Goal: Entertainment & Leisure: Consume media (video, audio)

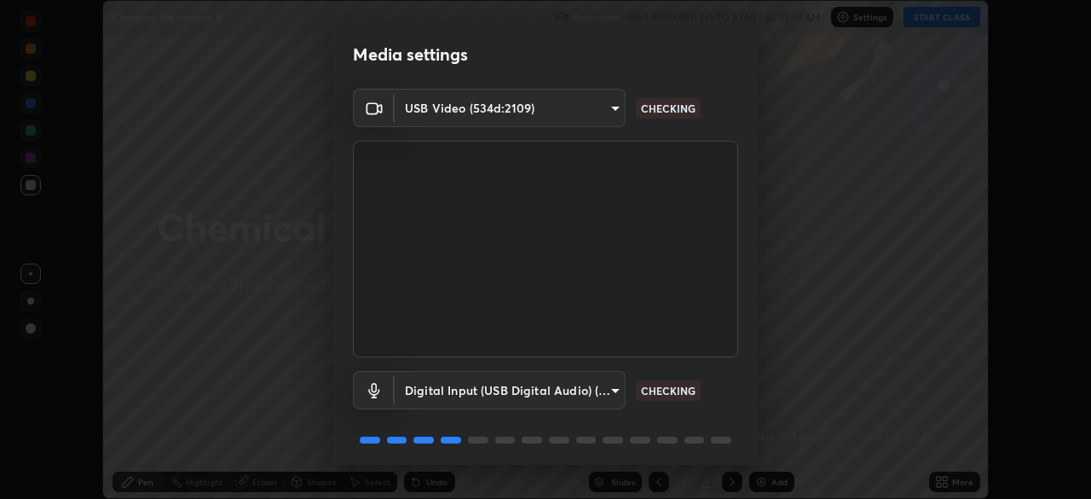
scroll to position [60, 0]
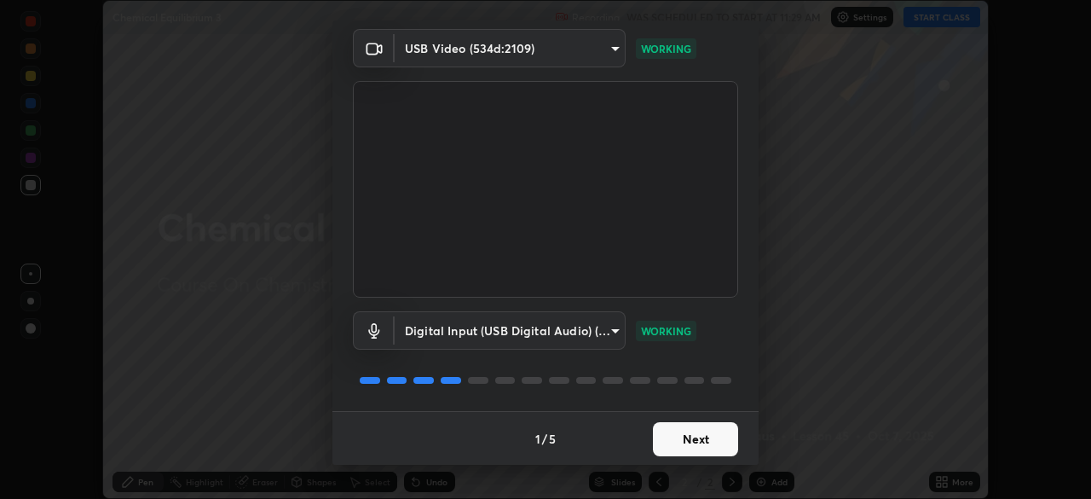
click at [693, 440] on button "Next" at bounding box center [695, 439] width 85 height 34
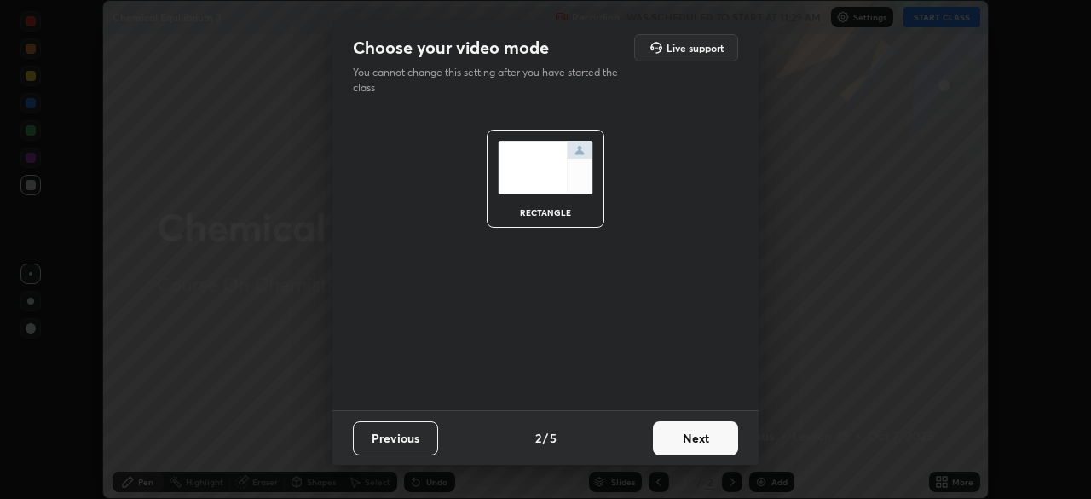
click at [697, 447] on button "Next" at bounding box center [695, 438] width 85 height 34
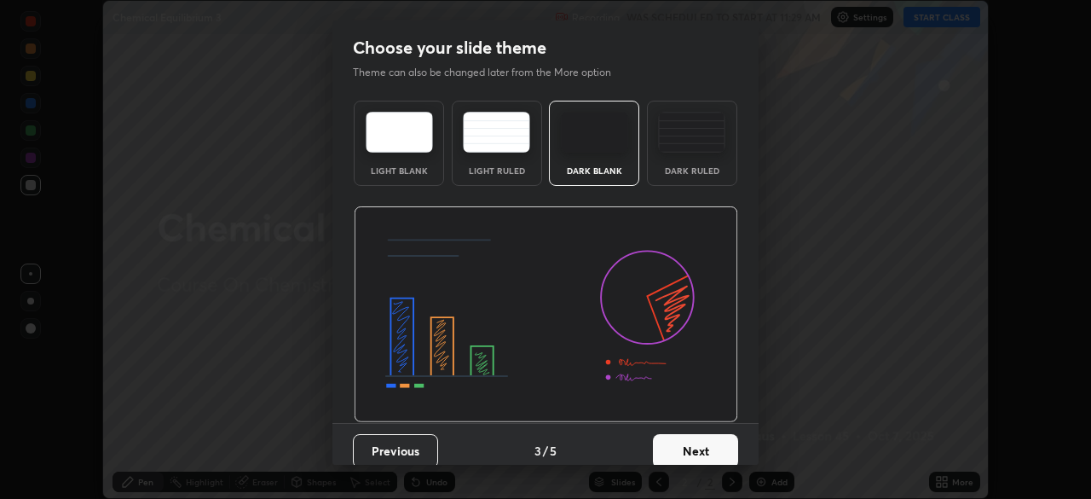
click at [696, 448] on button "Next" at bounding box center [695, 451] width 85 height 34
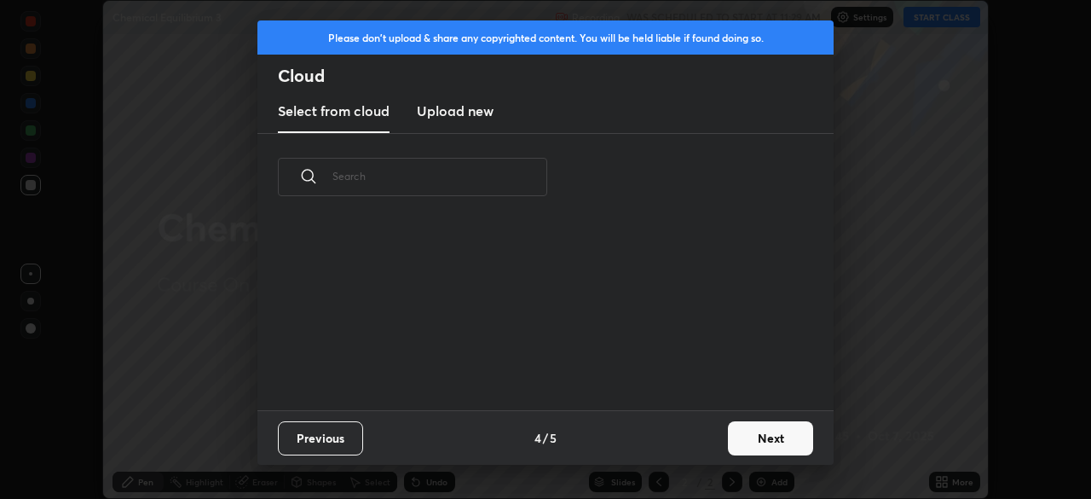
click at [696, 445] on div "Previous 4 / 5 Next" at bounding box center [545, 437] width 576 height 55
click at [698, 448] on div "Previous 4 / 5 Next" at bounding box center [545, 437] width 576 height 55
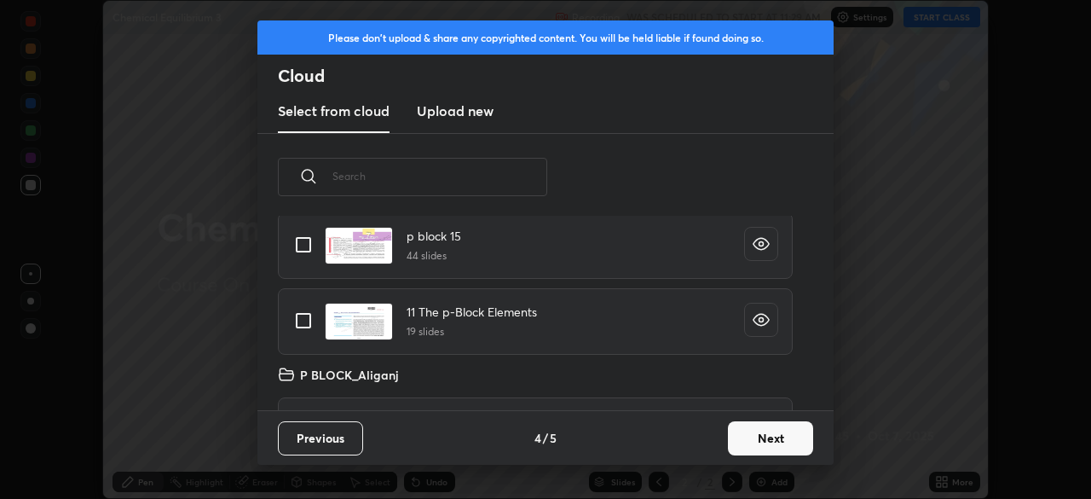
scroll to position [393, 0]
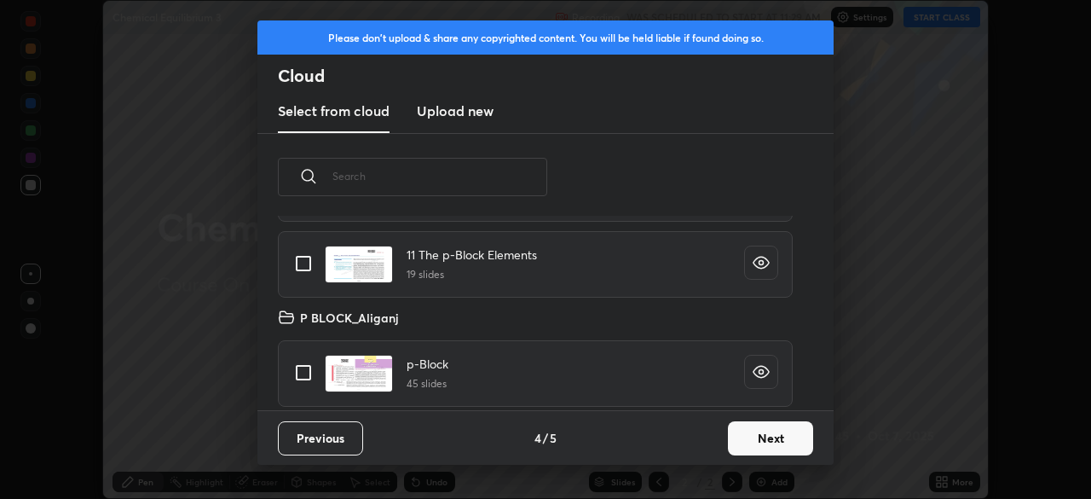
click at [760, 421] on button "Next" at bounding box center [770, 438] width 85 height 34
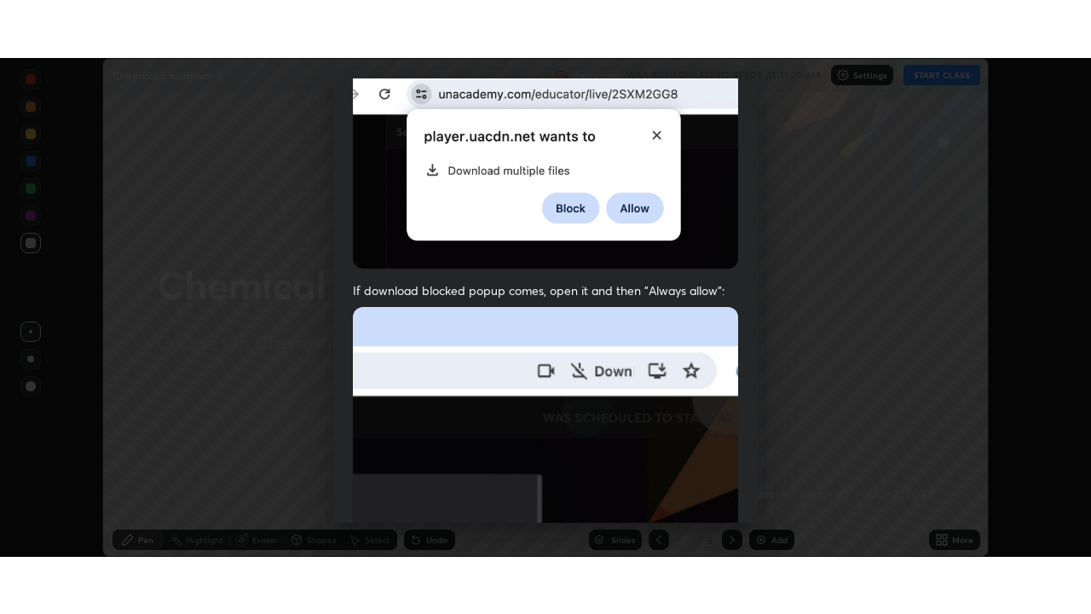
scroll to position [408, 0]
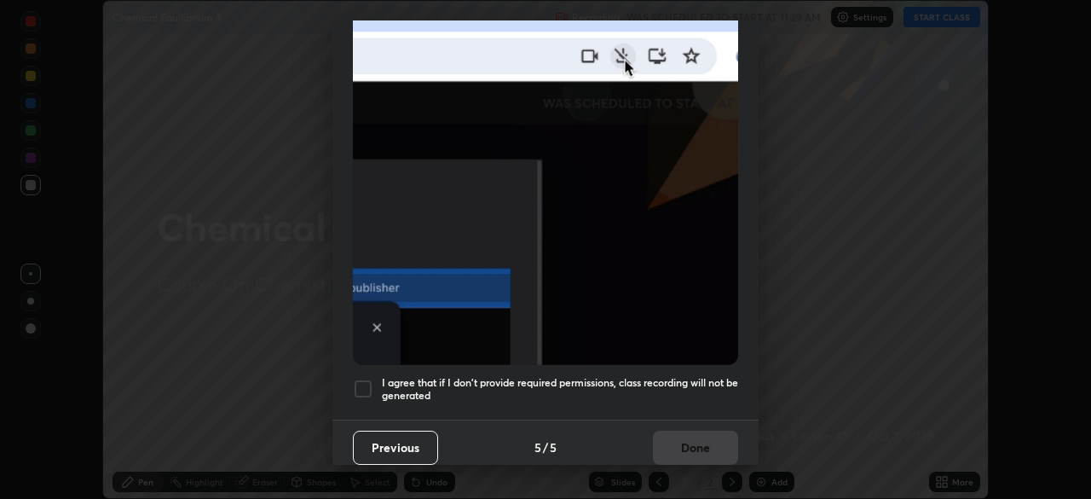
click at [553, 376] on h5 "I agree that if I don't provide required permissions, class recording will not …" at bounding box center [560, 389] width 356 height 26
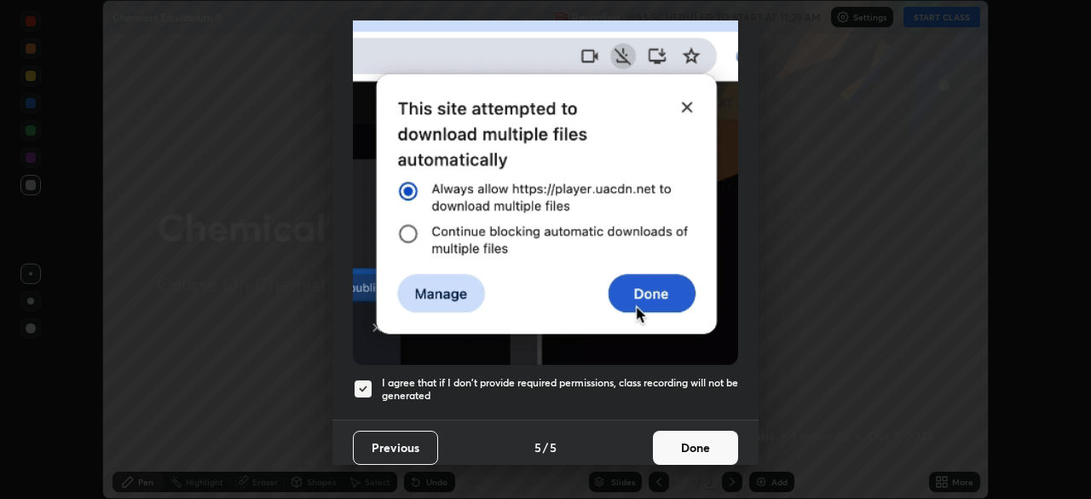
click at [669, 444] on button "Done" at bounding box center [695, 448] width 85 height 34
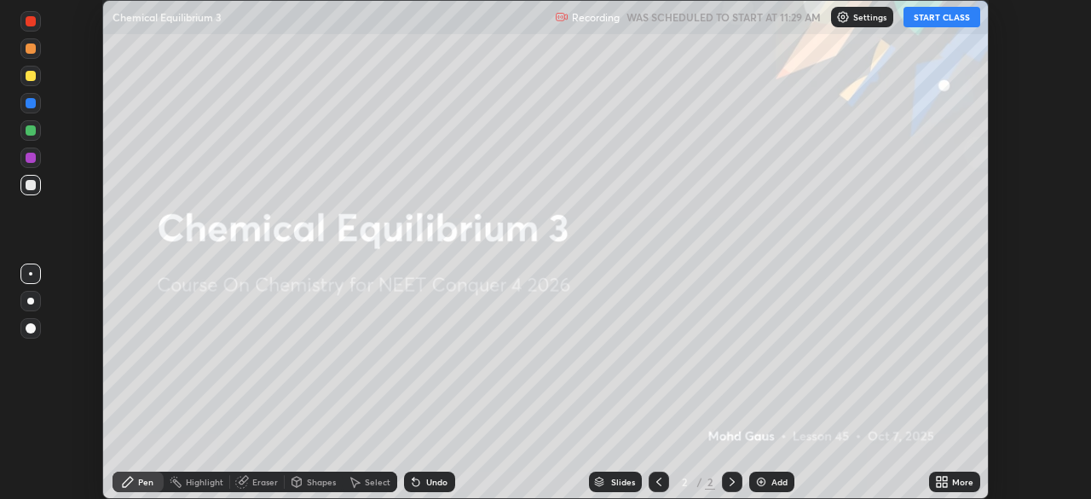
click at [938, 484] on icon at bounding box center [939, 485] width 4 height 4
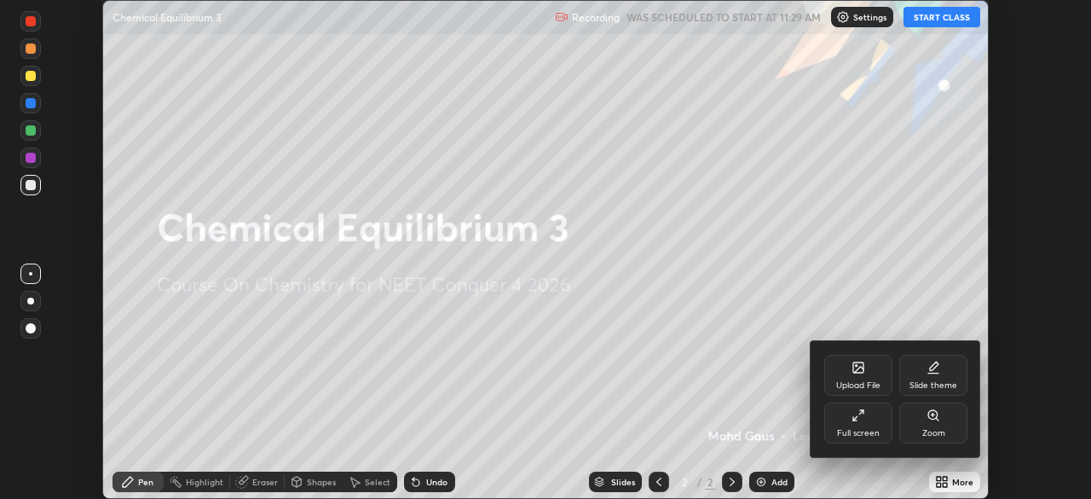
click at [881, 429] on div "Full screen" at bounding box center [858, 422] width 68 height 41
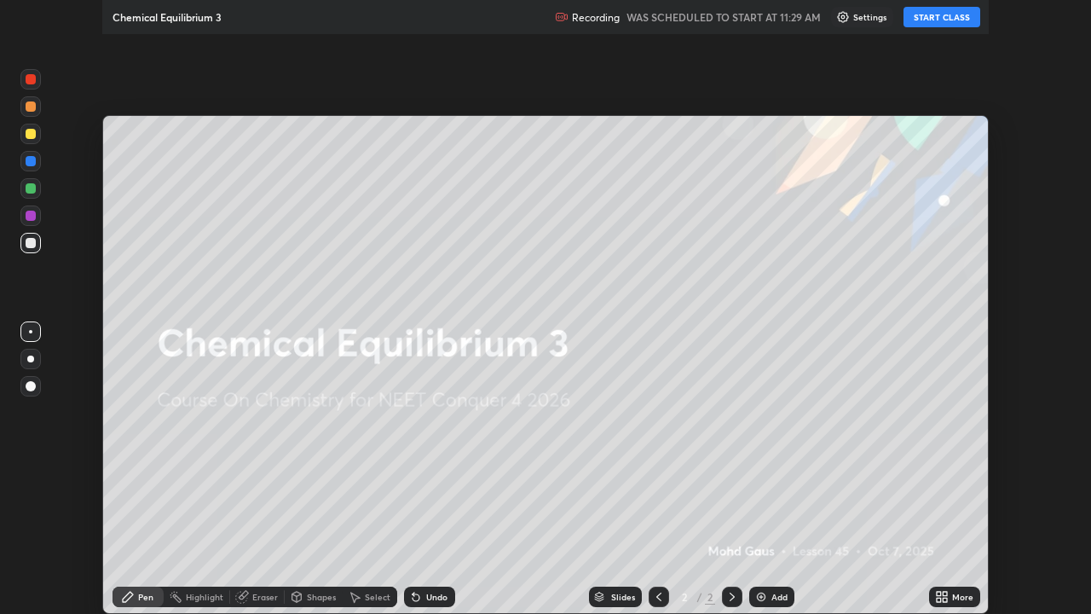
scroll to position [614, 1091]
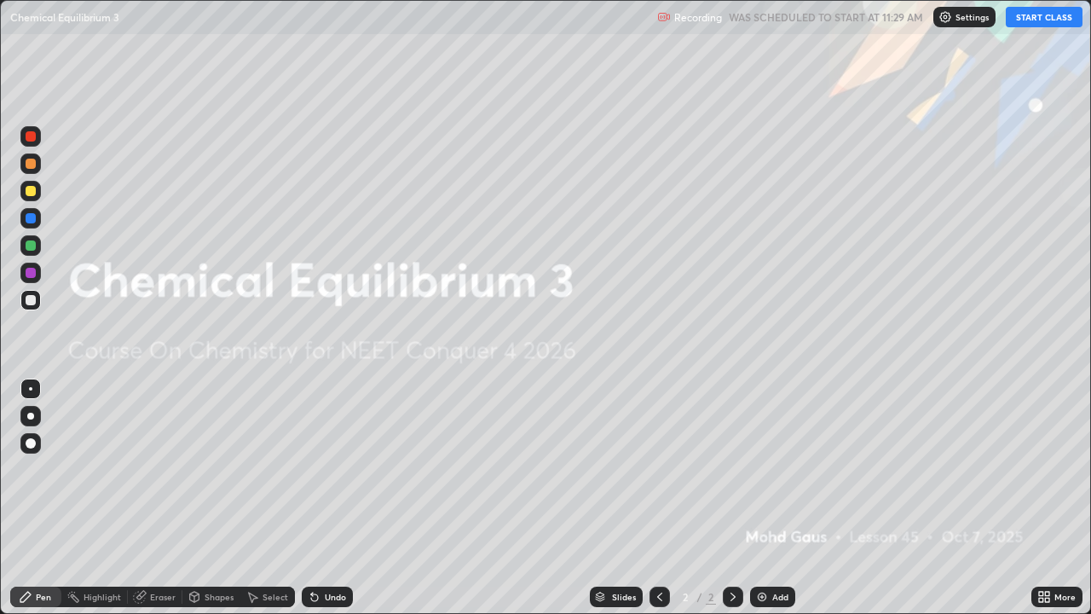
click at [1039, 11] on button "START CLASS" at bounding box center [1044, 17] width 77 height 20
click at [766, 498] on img at bounding box center [762, 597] width 14 height 14
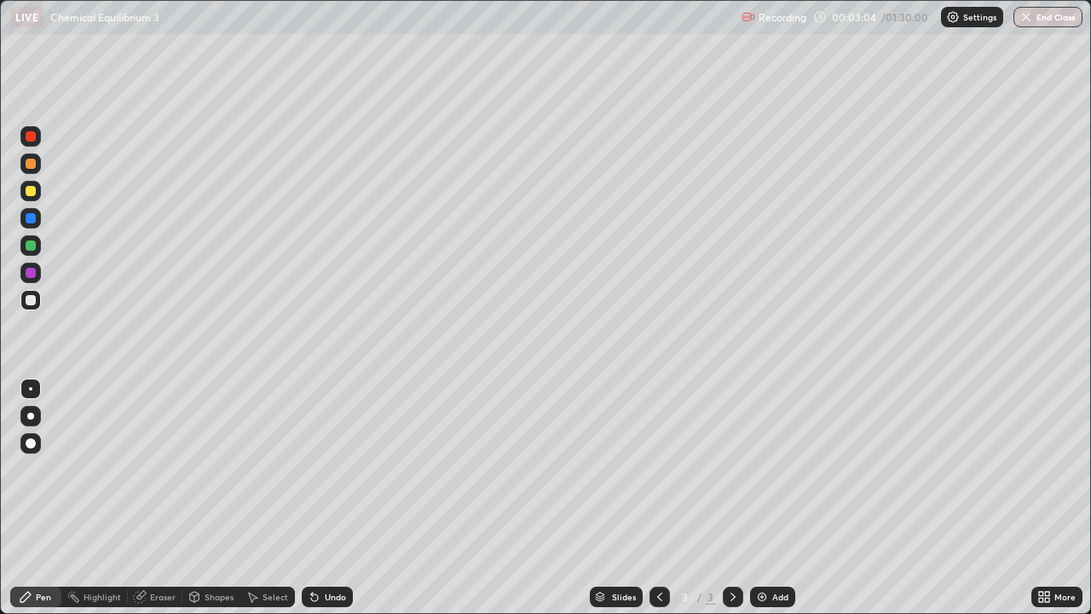
click at [31, 416] on div at bounding box center [30, 416] width 7 height 7
click at [27, 301] on div at bounding box center [31, 300] width 10 height 10
click at [29, 298] on div at bounding box center [31, 300] width 10 height 10
click at [32, 300] on div at bounding box center [31, 300] width 10 height 10
click at [164, 498] on div "Eraser" at bounding box center [155, 597] width 55 height 20
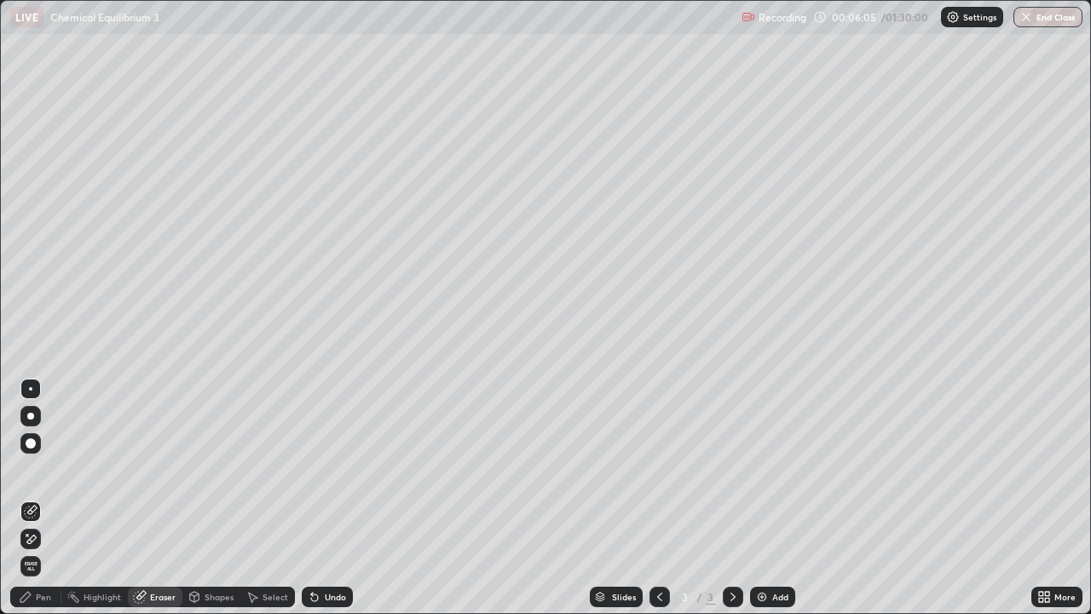
click at [44, 498] on div "Pen" at bounding box center [43, 597] width 15 height 9
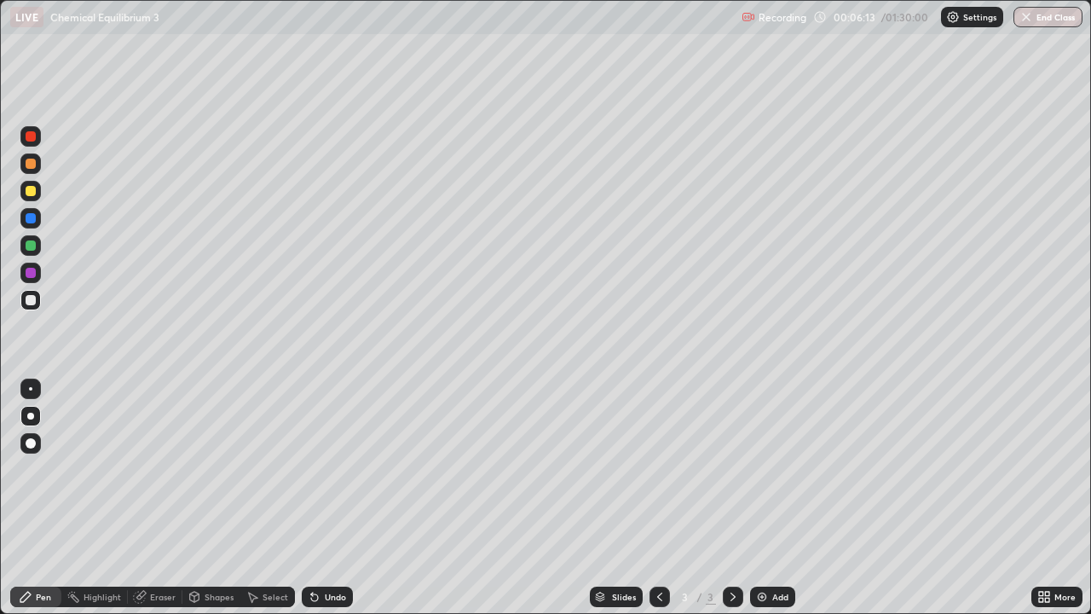
click at [34, 194] on div at bounding box center [31, 191] width 10 height 10
click at [145, 498] on icon at bounding box center [140, 597] width 14 height 14
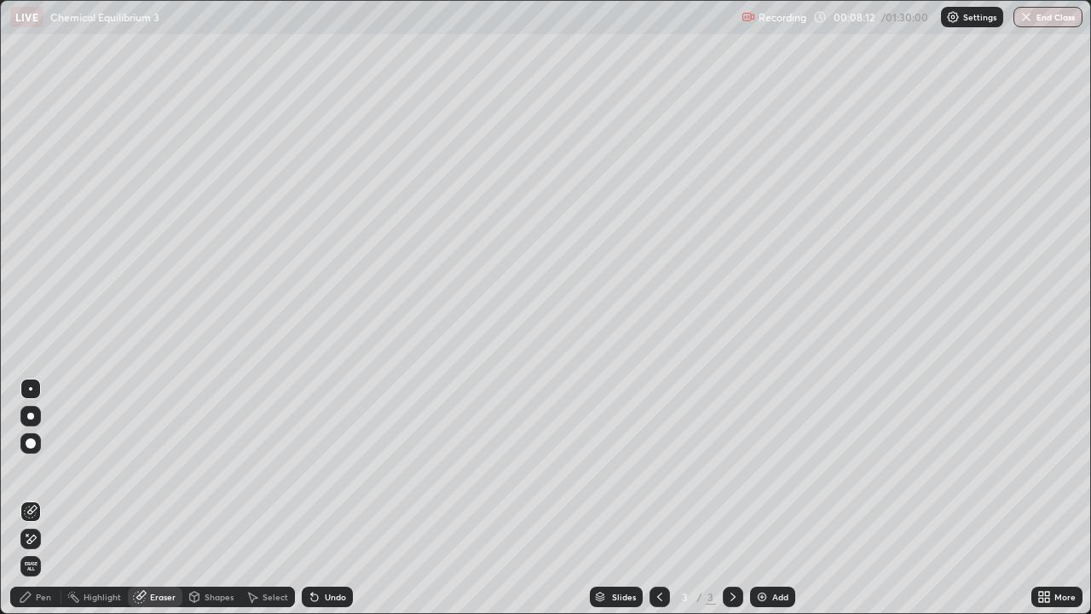
click at [164, 498] on div "Eraser" at bounding box center [163, 597] width 26 height 9
click at [156, 498] on div "Eraser" at bounding box center [163, 597] width 26 height 9
click at [38, 498] on div "Pen" at bounding box center [43, 597] width 15 height 9
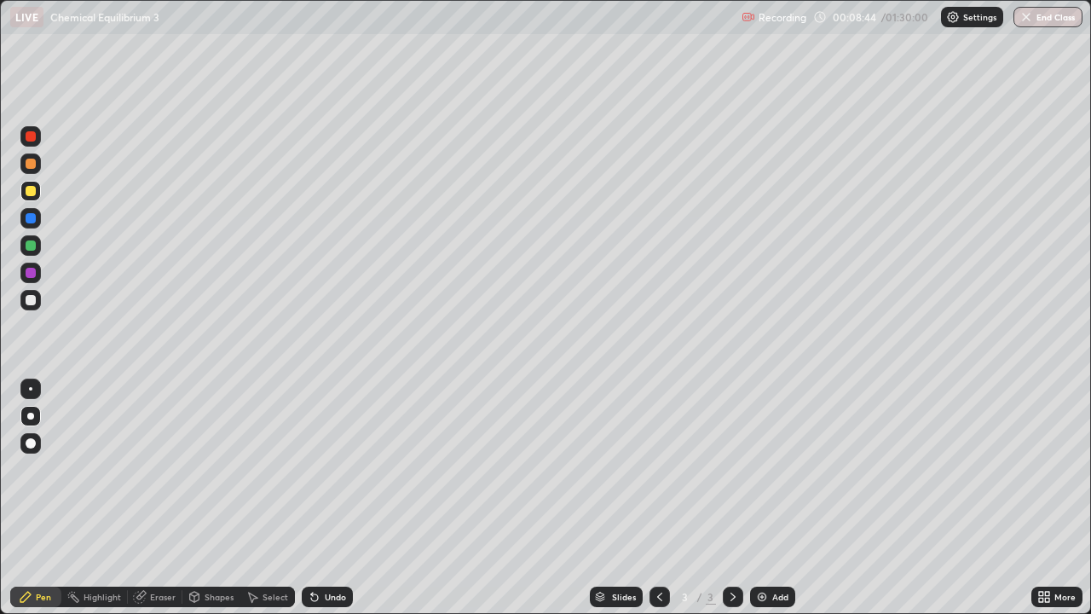
click at [29, 302] on div at bounding box center [31, 300] width 10 height 10
click at [32, 194] on div at bounding box center [31, 191] width 10 height 10
click at [34, 298] on div at bounding box center [31, 300] width 10 height 10
click at [27, 297] on div at bounding box center [31, 300] width 10 height 10
click at [148, 498] on div "Eraser" at bounding box center [155, 597] width 55 height 20
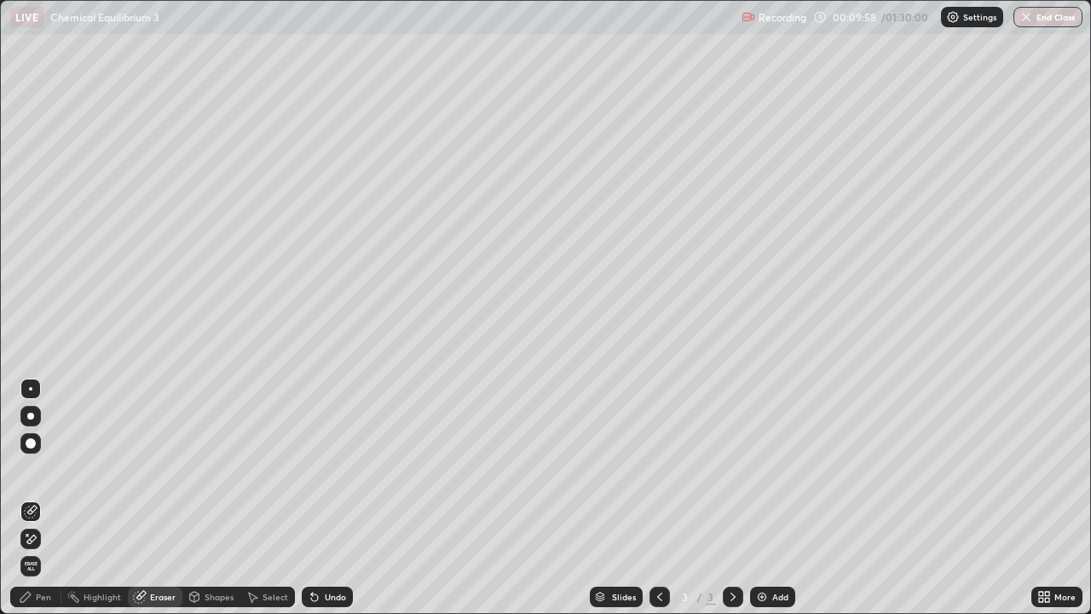
click at [36, 498] on div "Pen" at bounding box center [43, 597] width 15 height 9
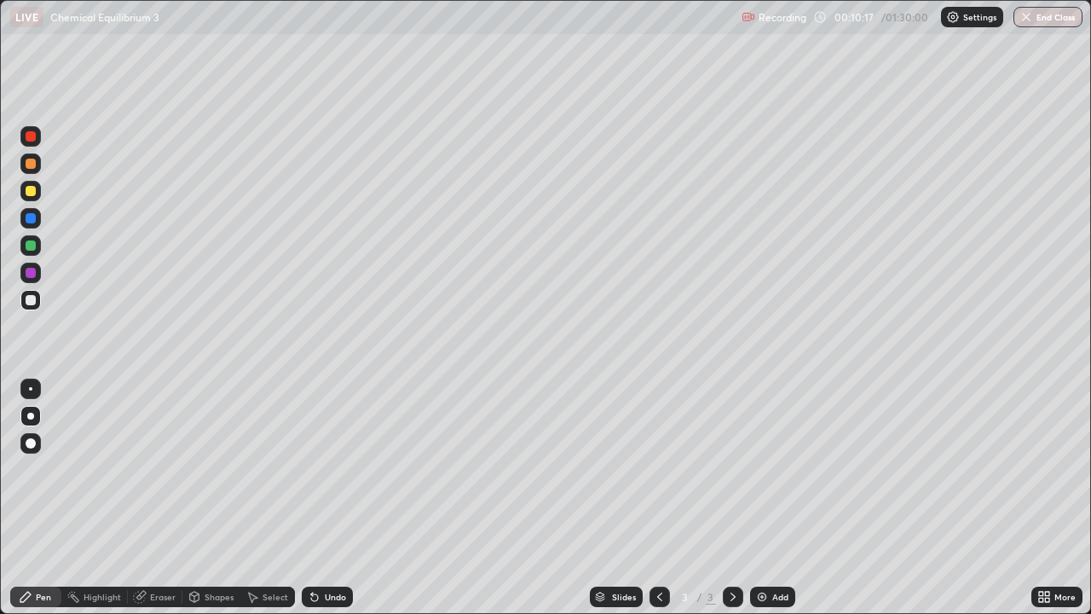
click at [23, 243] on div at bounding box center [30, 245] width 20 height 20
click at [37, 193] on div at bounding box center [30, 191] width 20 height 20
click at [30, 418] on div at bounding box center [30, 416] width 7 height 7
click at [205, 498] on div "Shapes" at bounding box center [219, 597] width 29 height 9
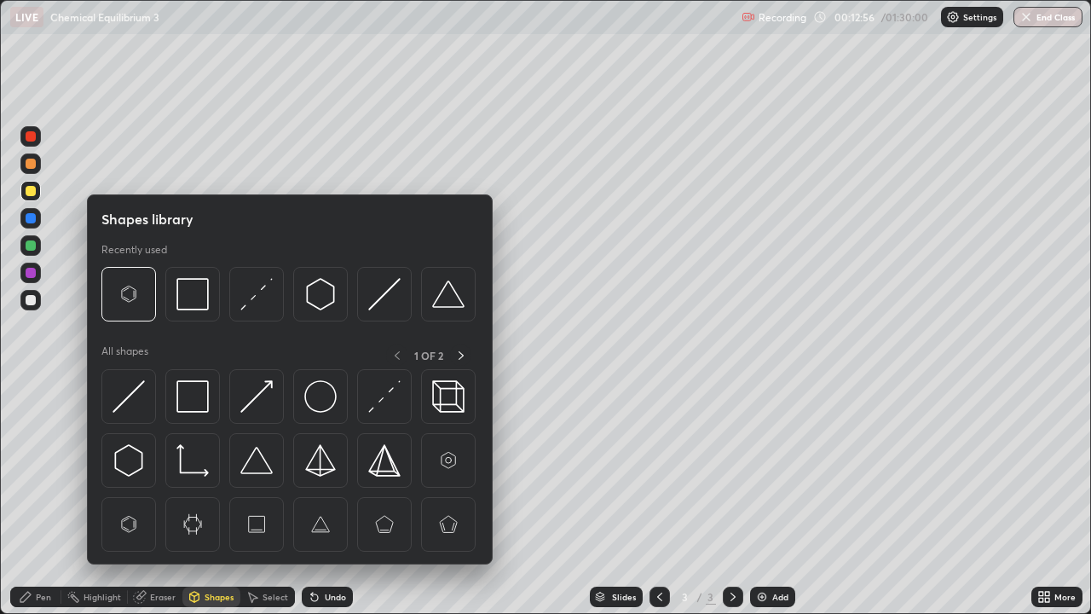
click at [171, 498] on div "Eraser" at bounding box center [163, 597] width 26 height 9
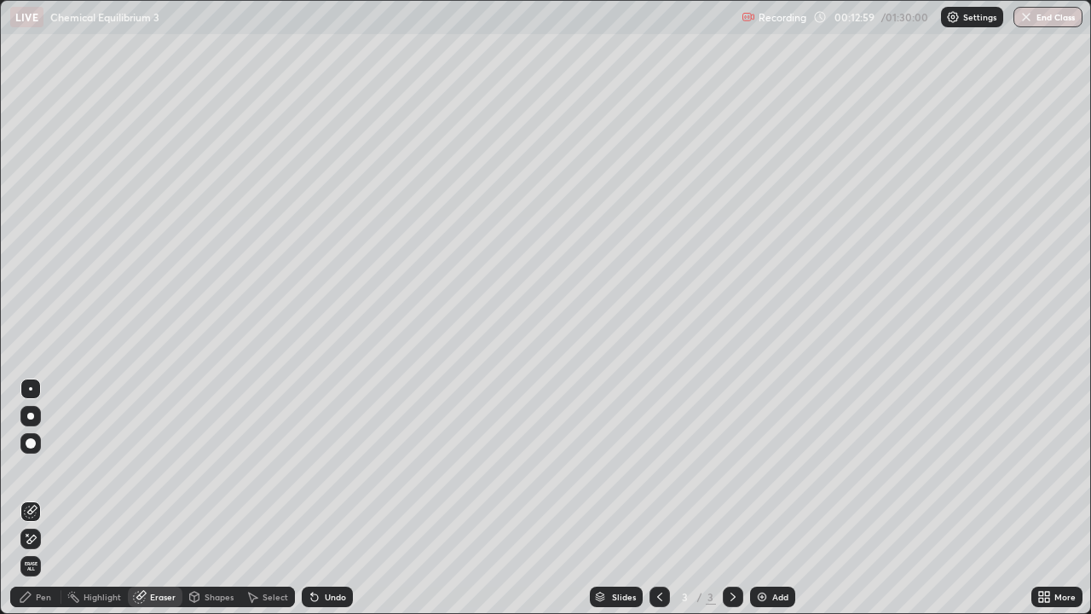
click at [44, 498] on div "Pen" at bounding box center [43, 597] width 15 height 9
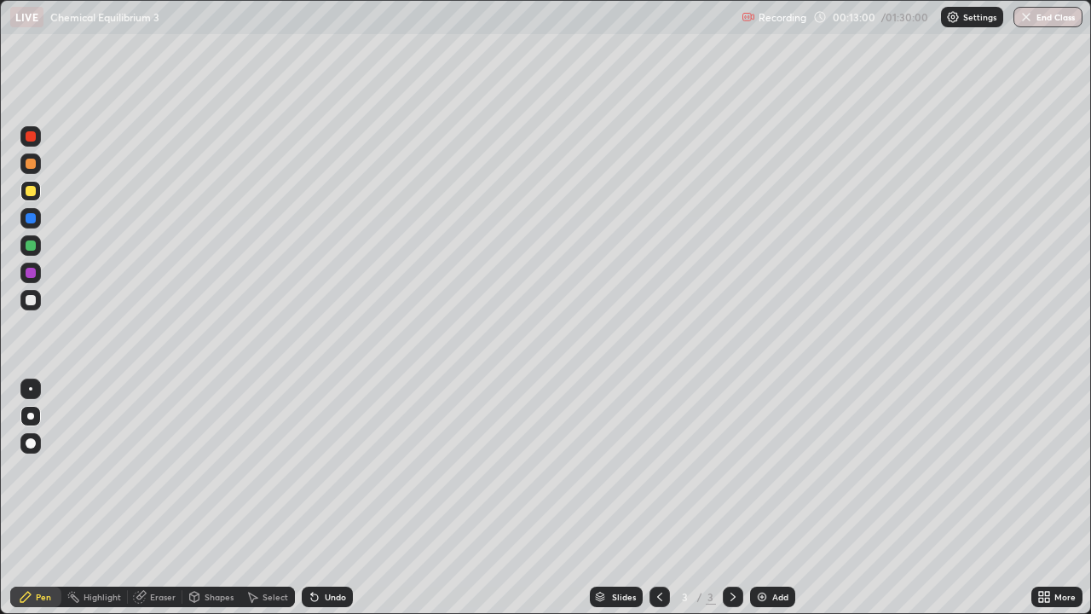
click at [31, 246] on div at bounding box center [31, 245] width 10 height 10
click at [773, 498] on div "Add" at bounding box center [772, 597] width 45 height 20
click at [31, 415] on div at bounding box center [30, 416] width 7 height 7
click at [215, 498] on div "Shapes" at bounding box center [219, 597] width 29 height 9
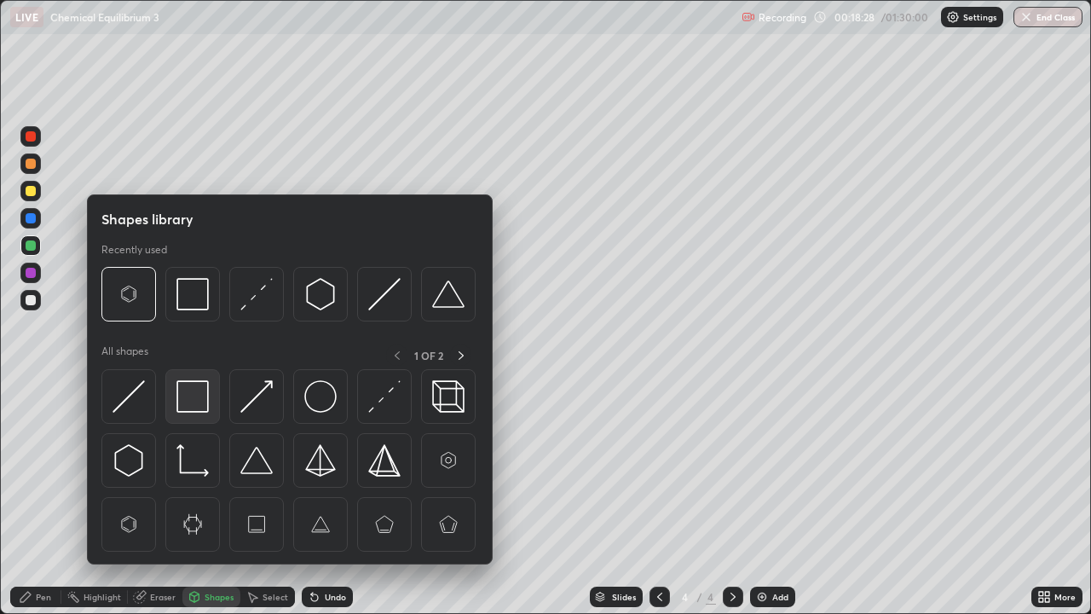
click at [191, 397] on img at bounding box center [192, 396] width 32 height 32
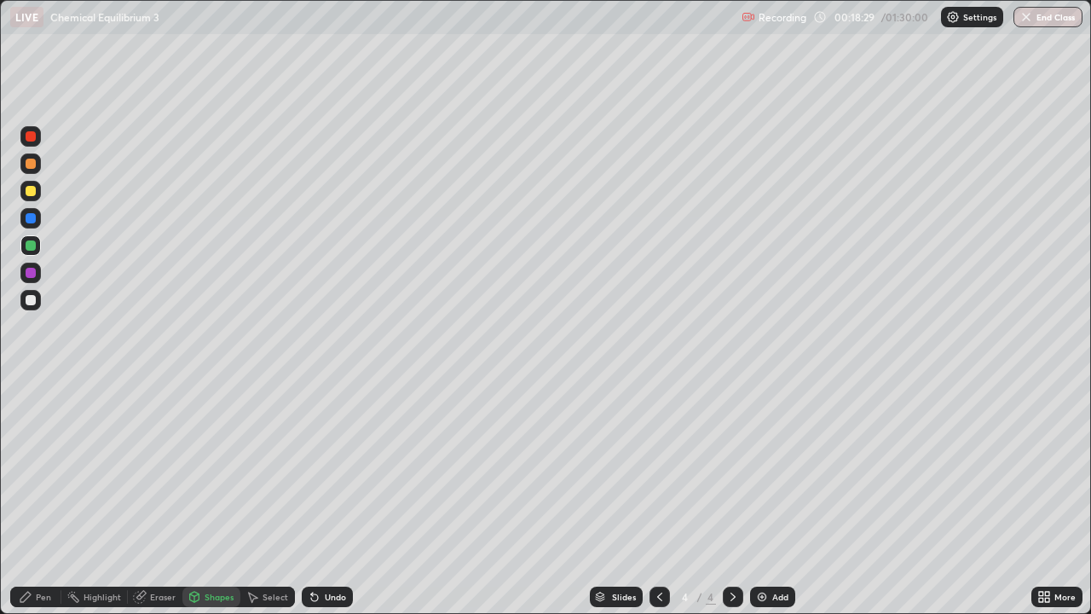
click at [32, 264] on div at bounding box center [30, 273] width 20 height 20
click at [26, 220] on div at bounding box center [31, 218] width 10 height 10
click at [31, 300] on div at bounding box center [31, 300] width 10 height 10
click at [165, 498] on div "Eraser" at bounding box center [155, 597] width 55 height 20
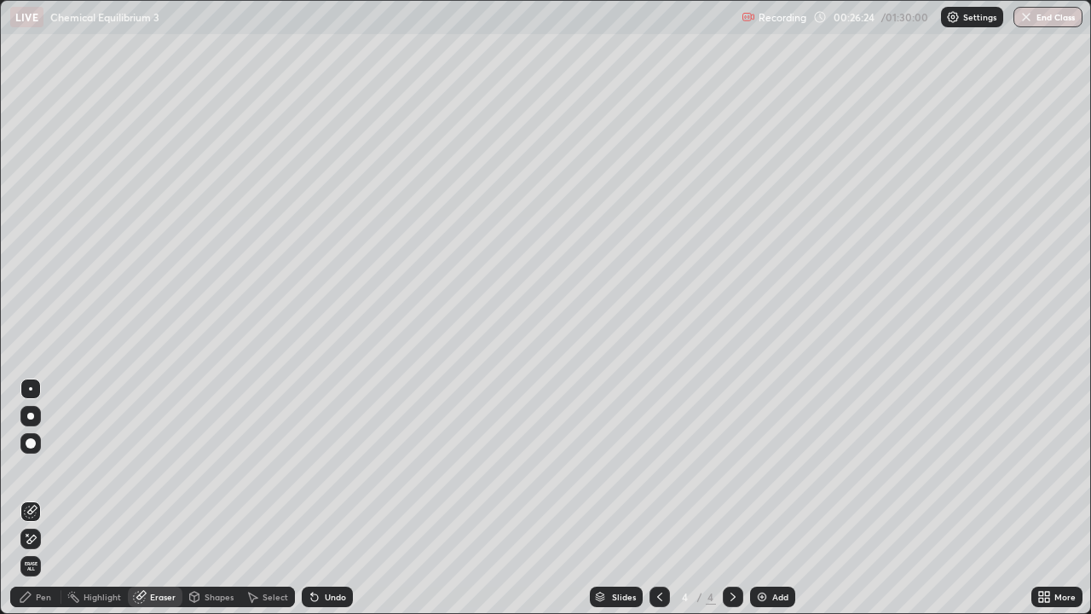
click at [211, 498] on div "Shapes" at bounding box center [219, 597] width 29 height 9
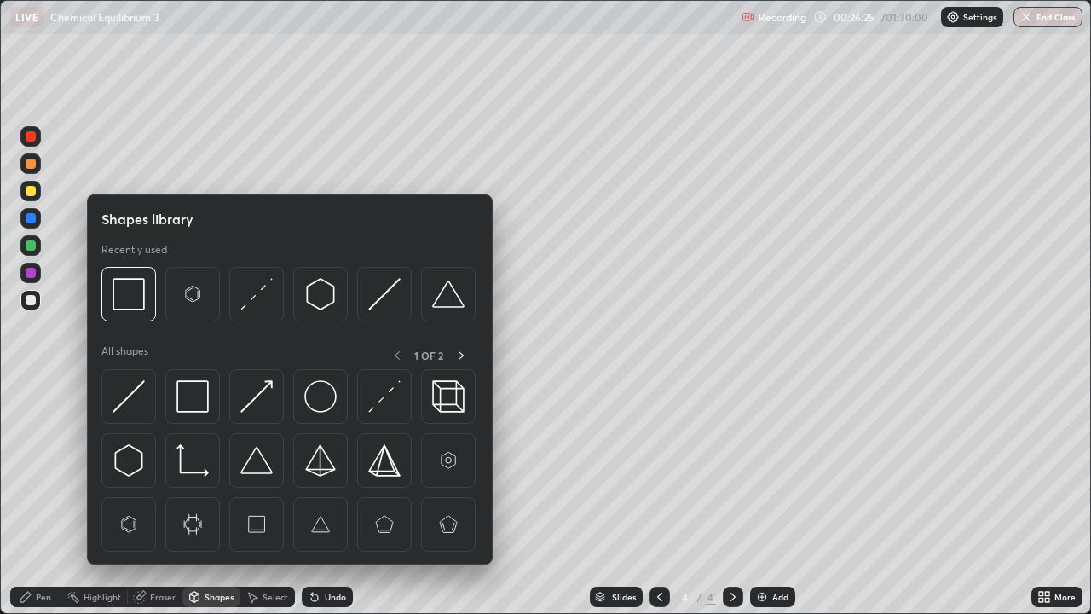
click at [271, 498] on div "Select" at bounding box center [267, 597] width 55 height 20
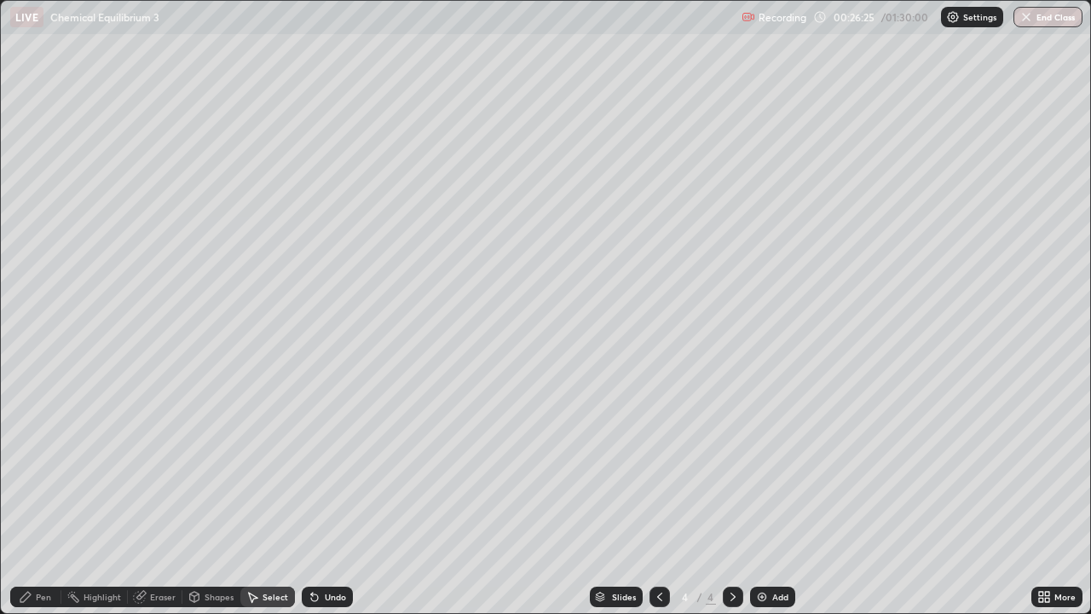
click at [160, 498] on div "Eraser" at bounding box center [163, 597] width 26 height 9
click at [31, 416] on div at bounding box center [30, 416] width 7 height 7
click at [27, 498] on icon at bounding box center [25, 597] width 10 height 10
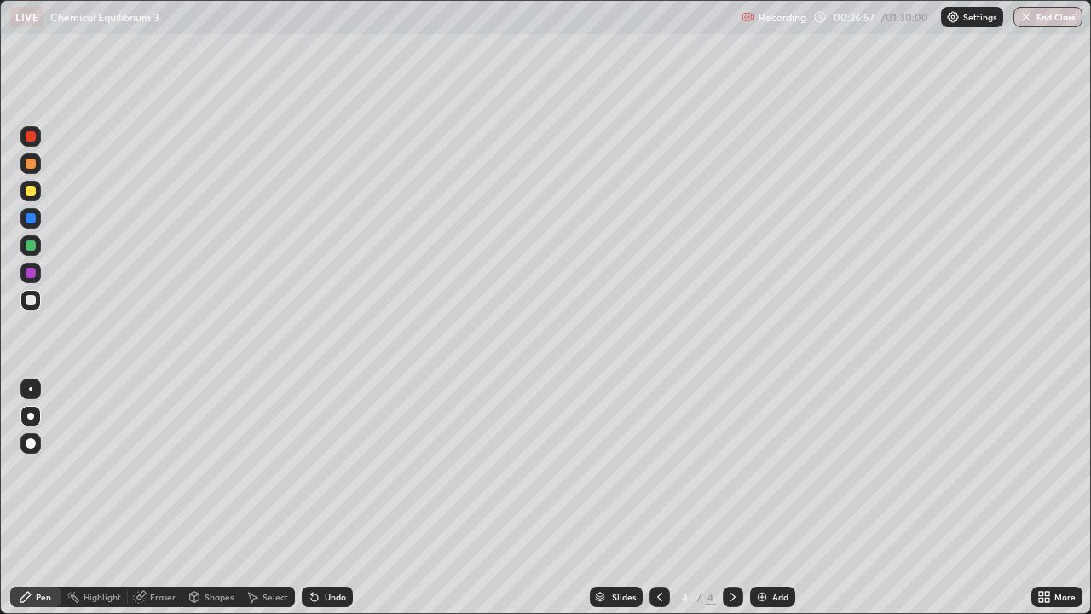
click at [161, 498] on div "Eraser" at bounding box center [155, 597] width 55 height 20
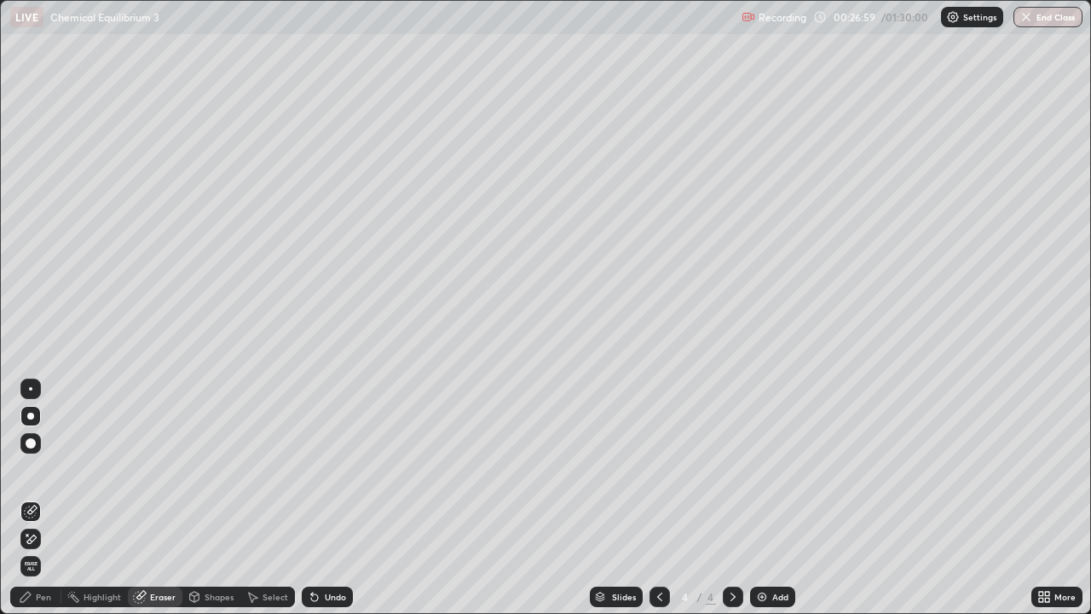
click at [52, 498] on div "Pen" at bounding box center [35, 597] width 51 height 20
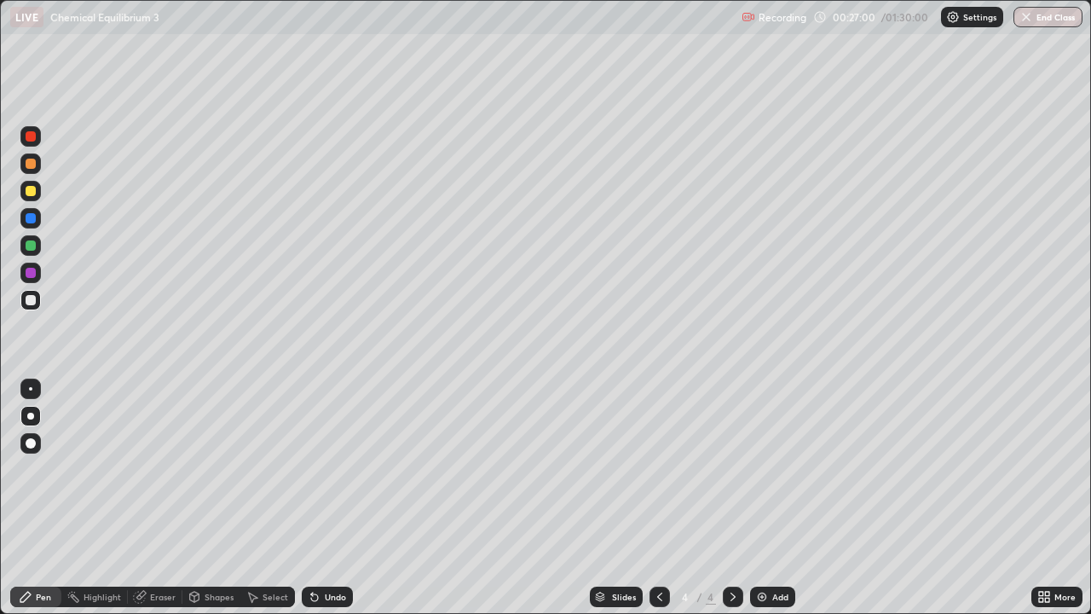
click at [32, 296] on div at bounding box center [31, 300] width 10 height 10
click at [35, 310] on div at bounding box center [30, 300] width 20 height 20
click at [31, 249] on div at bounding box center [31, 245] width 10 height 10
click at [32, 299] on div at bounding box center [31, 300] width 10 height 10
click at [31, 191] on div at bounding box center [31, 191] width 10 height 10
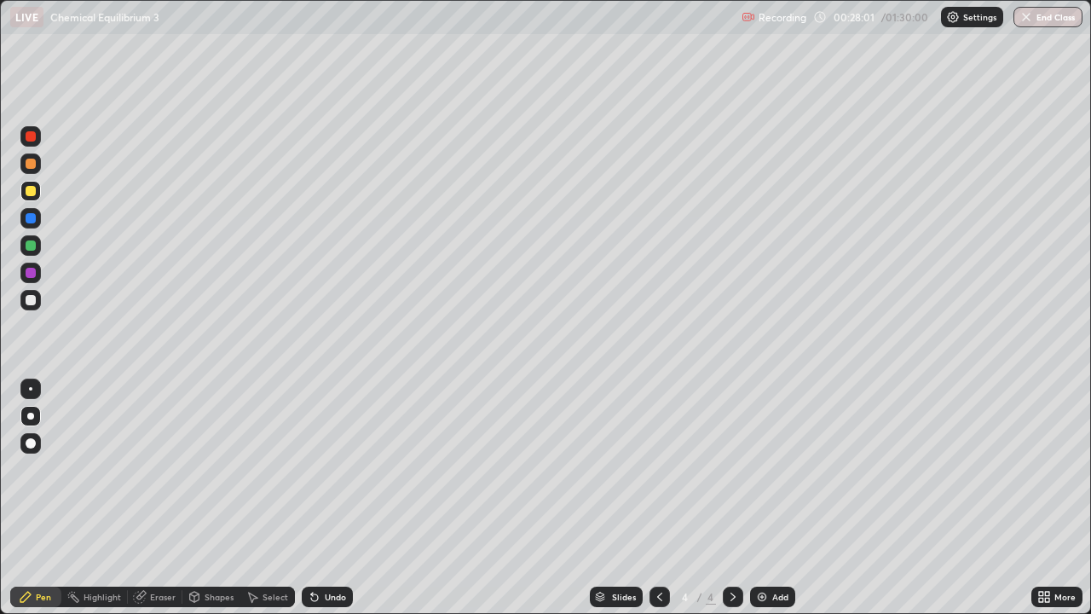
click at [32, 304] on div at bounding box center [31, 300] width 10 height 10
click at [142, 498] on icon at bounding box center [140, 595] width 9 height 9
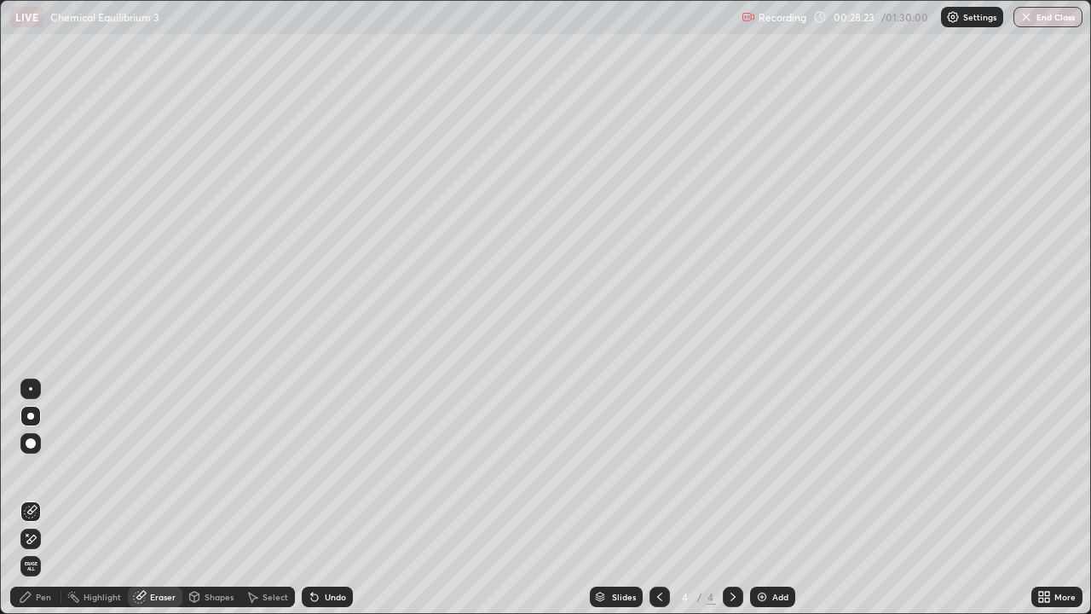
click at [44, 498] on div "Pen" at bounding box center [43, 597] width 15 height 9
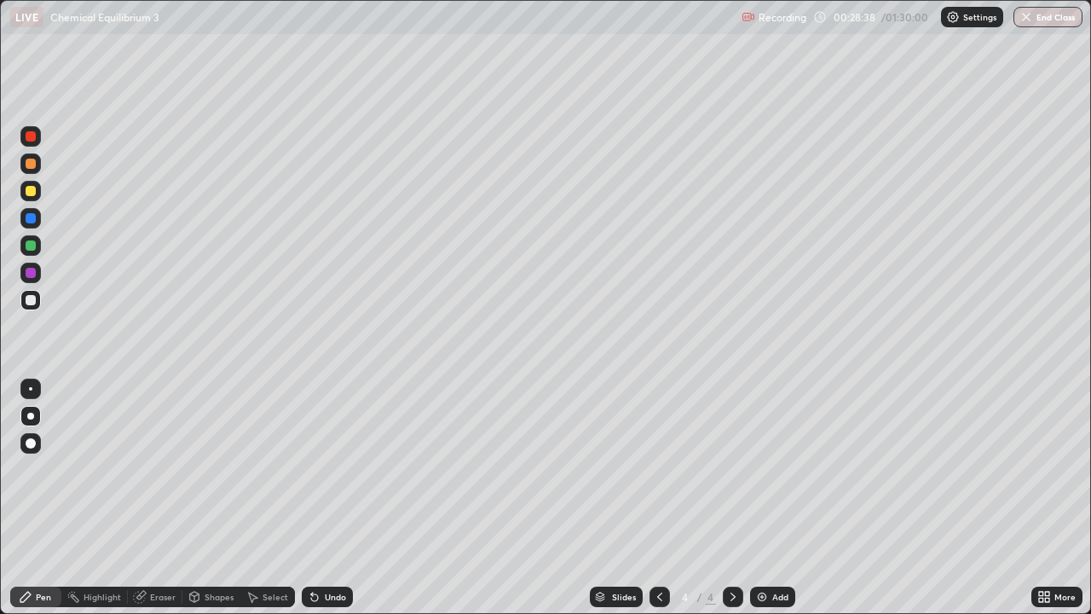
click at [37, 299] on div at bounding box center [30, 300] width 20 height 20
click at [32, 250] on div at bounding box center [31, 245] width 10 height 10
click at [35, 304] on div at bounding box center [31, 300] width 10 height 10
click at [772, 498] on div "Add" at bounding box center [780, 597] width 16 height 9
click at [30, 301] on div at bounding box center [31, 300] width 10 height 10
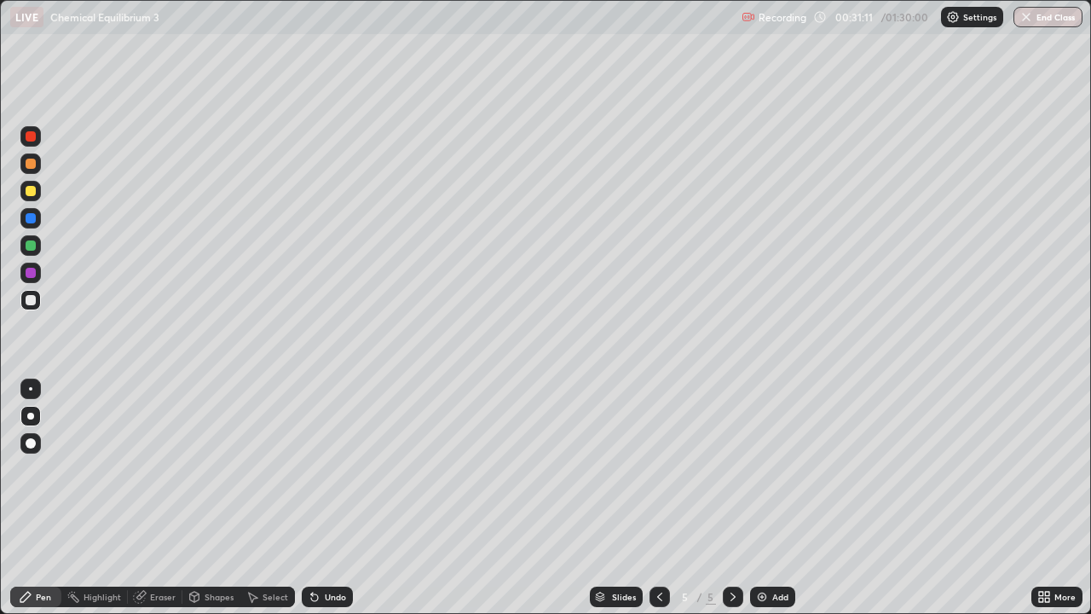
click at [31, 416] on div at bounding box center [30, 416] width 7 height 7
click at [29, 300] on div at bounding box center [31, 300] width 10 height 10
click at [32, 413] on div at bounding box center [30, 416] width 7 height 7
click at [32, 303] on div at bounding box center [31, 300] width 10 height 10
click at [38, 303] on div at bounding box center [30, 300] width 20 height 20
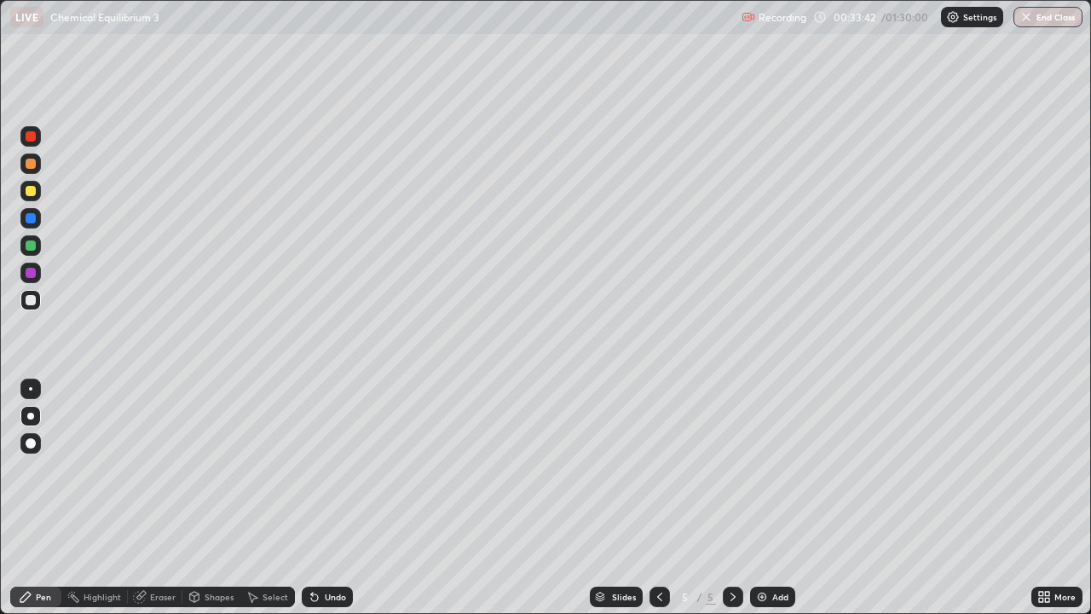
click at [26, 217] on div at bounding box center [31, 218] width 10 height 10
click at [158, 498] on div "Eraser" at bounding box center [163, 597] width 26 height 9
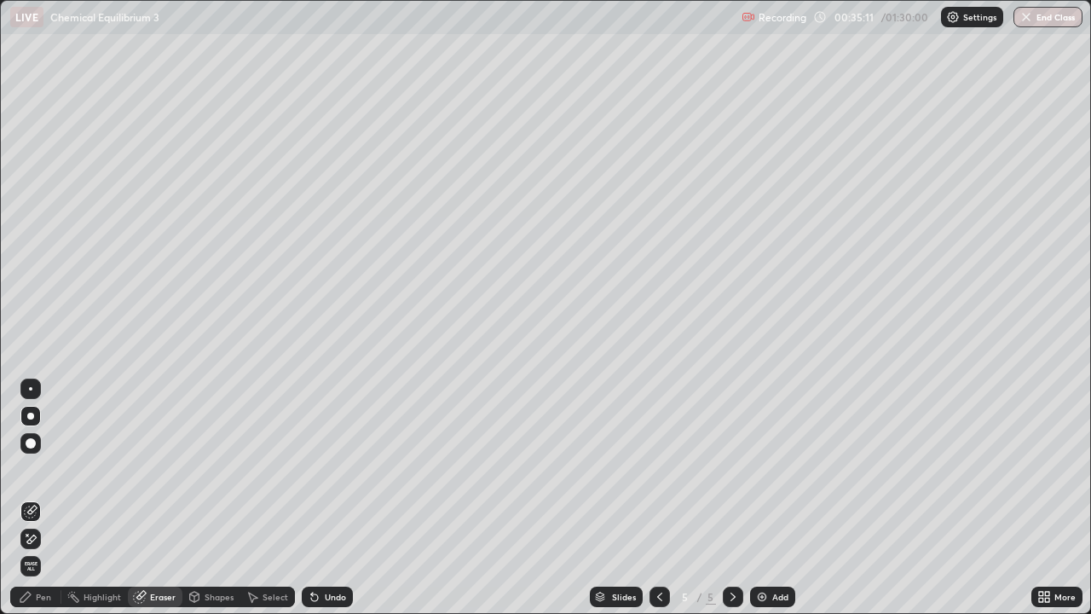
click at [26, 425] on div at bounding box center [30, 416] width 20 height 20
click at [41, 498] on div "Pen" at bounding box center [43, 597] width 15 height 9
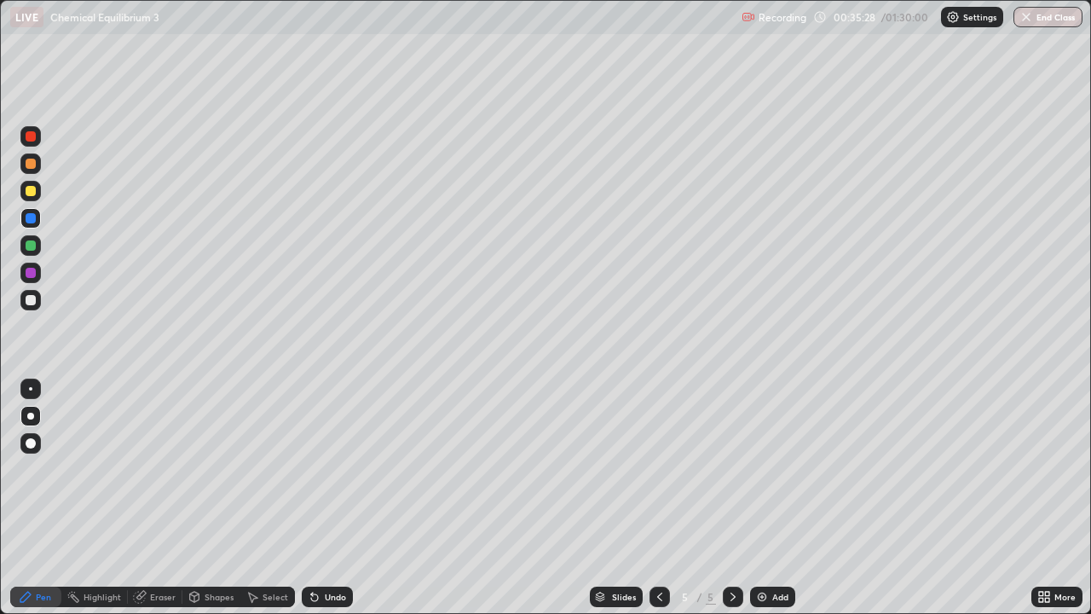
click at [31, 300] on div at bounding box center [31, 300] width 10 height 10
click at [155, 498] on div "Eraser" at bounding box center [163, 597] width 26 height 9
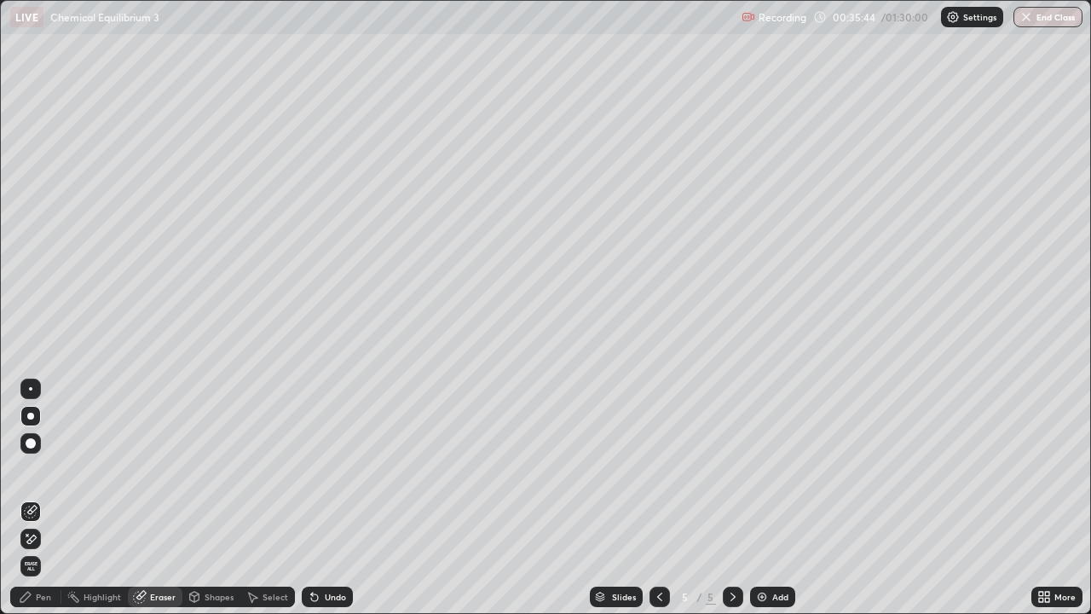
click at [41, 498] on div "Pen" at bounding box center [43, 597] width 15 height 9
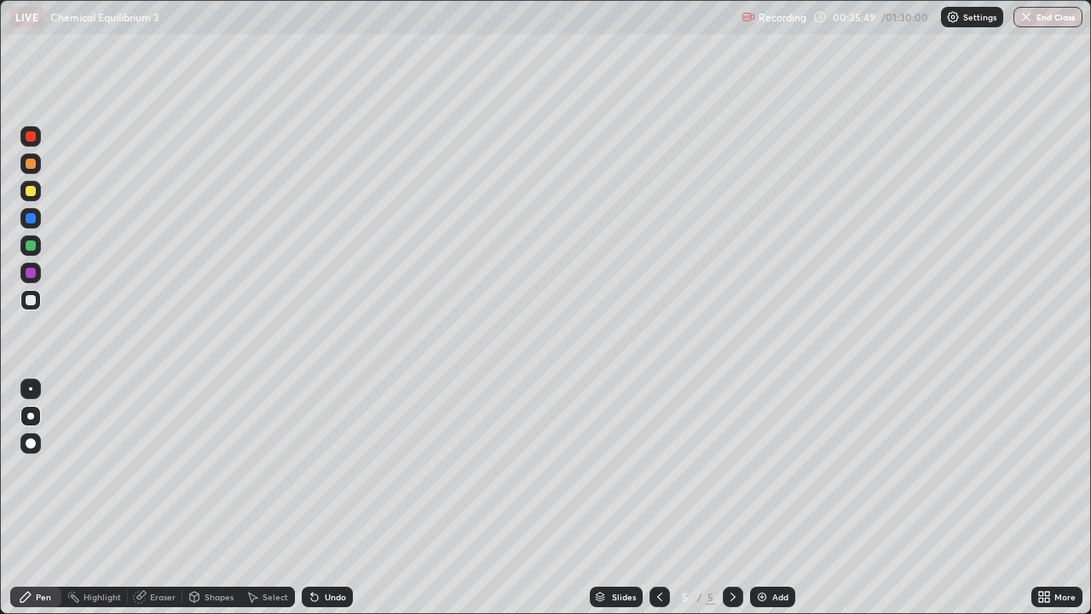
click at [164, 498] on div "Eraser" at bounding box center [163, 597] width 26 height 9
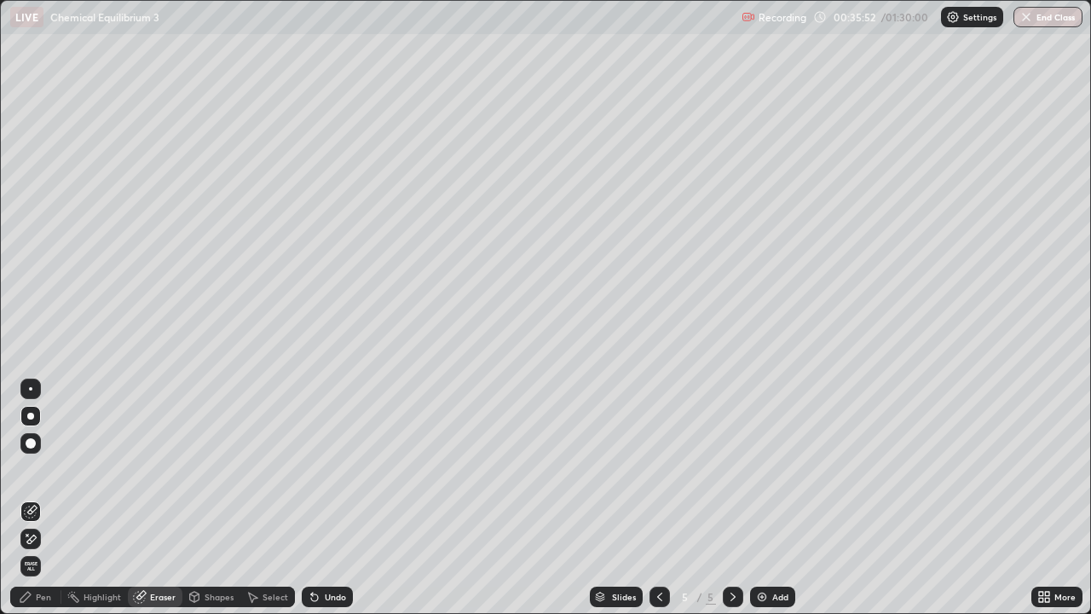
click at [42, 498] on div "Pen" at bounding box center [43, 597] width 15 height 9
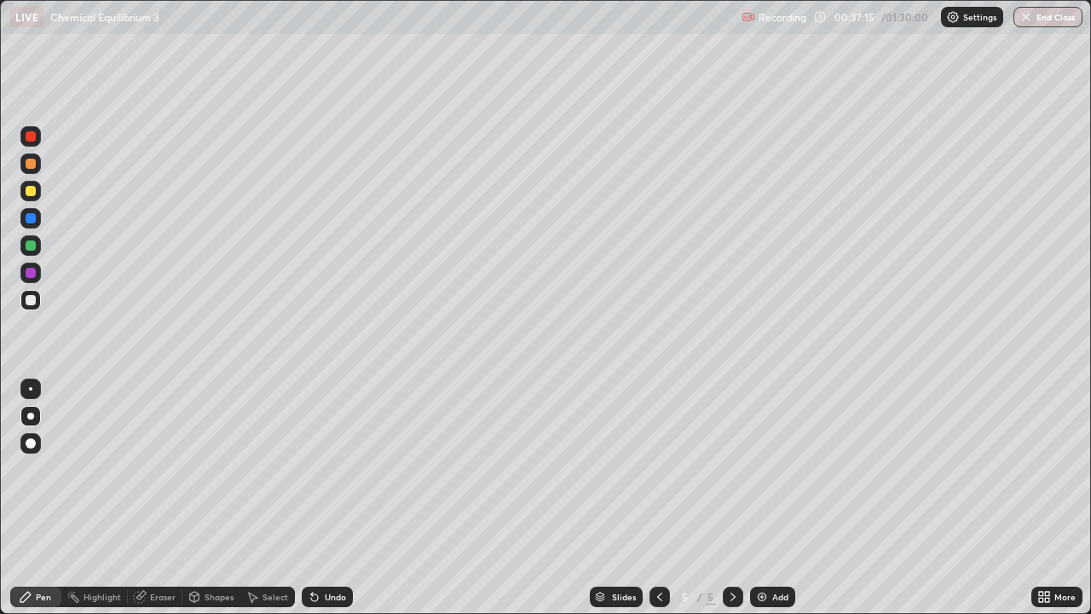
click at [30, 416] on div at bounding box center [30, 416] width 7 height 7
click at [32, 277] on div at bounding box center [31, 273] width 10 height 10
click at [155, 498] on div "Eraser" at bounding box center [155, 597] width 55 height 20
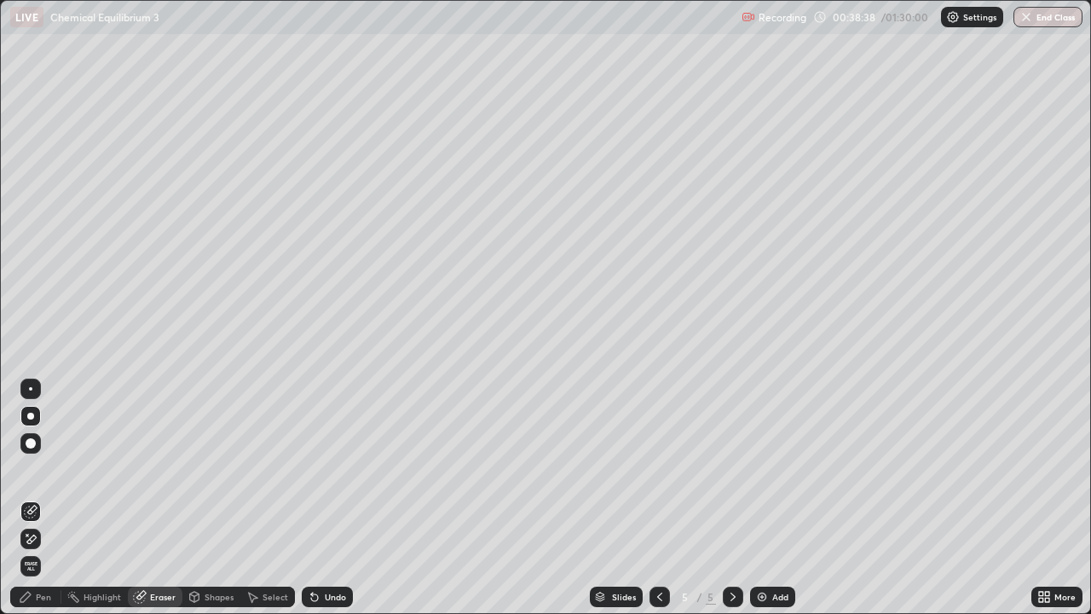
click at [38, 498] on div "Pen" at bounding box center [43, 597] width 15 height 9
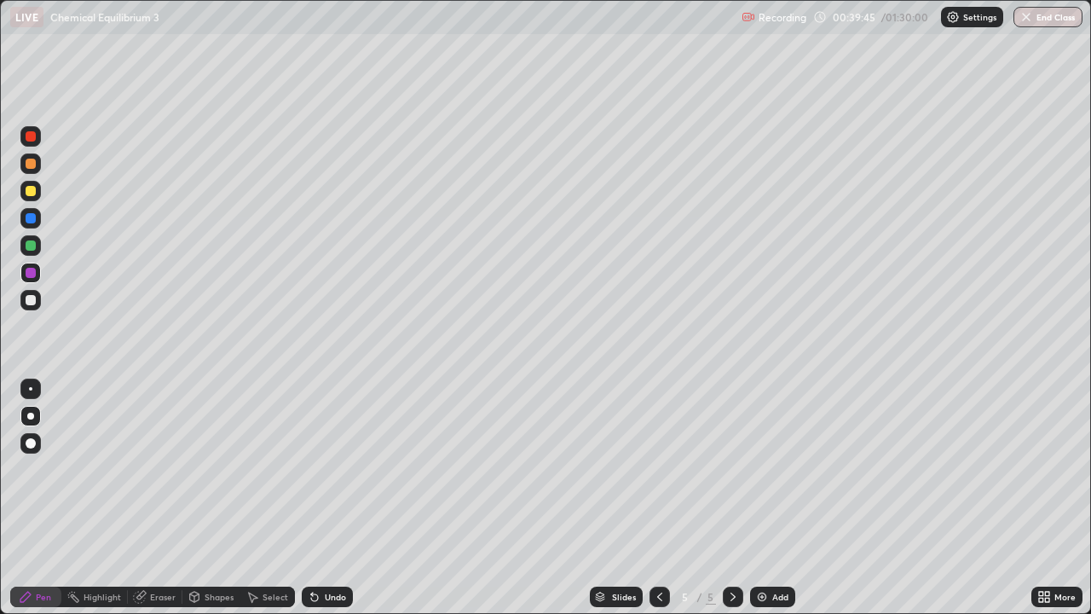
click at [34, 300] on div at bounding box center [31, 300] width 10 height 10
click at [773, 498] on div "Add" at bounding box center [780, 597] width 16 height 9
click at [26, 304] on div at bounding box center [30, 300] width 20 height 20
click at [658, 498] on icon at bounding box center [660, 597] width 14 height 14
click at [732, 498] on icon at bounding box center [733, 597] width 5 height 9
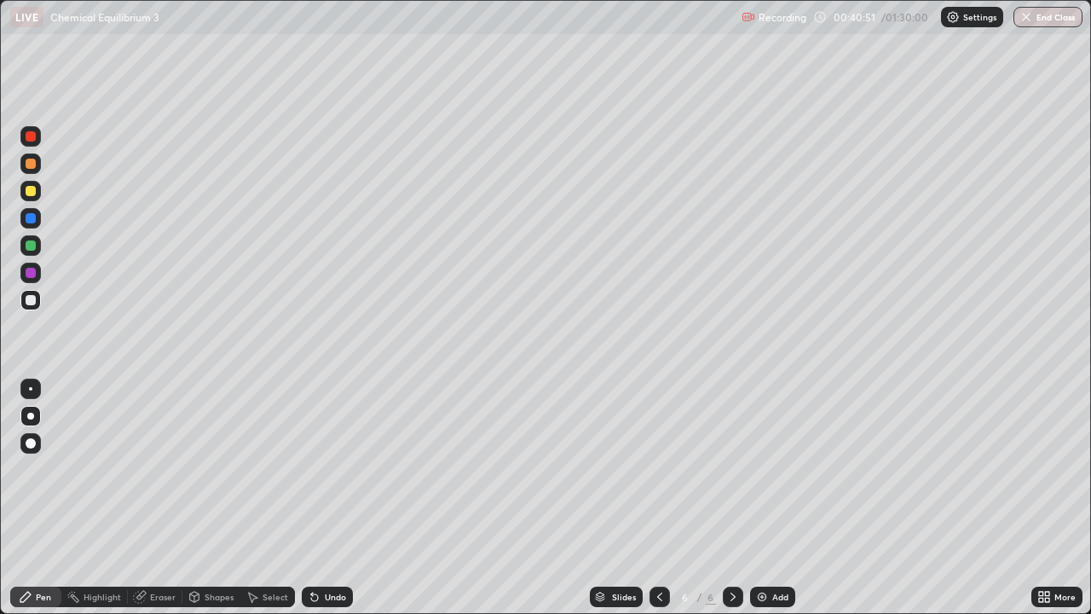
click at [32, 190] on div at bounding box center [31, 191] width 10 height 10
click at [34, 298] on div at bounding box center [31, 300] width 10 height 10
click at [34, 296] on div at bounding box center [31, 300] width 10 height 10
click at [26, 396] on div at bounding box center [30, 389] width 20 height 20
click at [159, 498] on div "Eraser" at bounding box center [163, 597] width 26 height 9
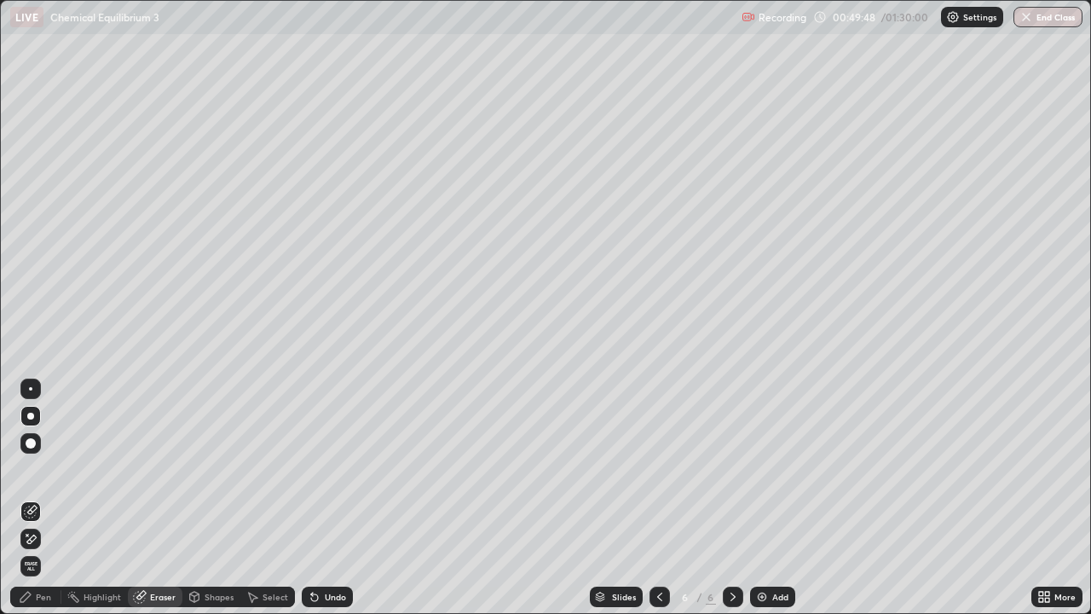
click at [34, 498] on div "Pen" at bounding box center [35, 597] width 51 height 20
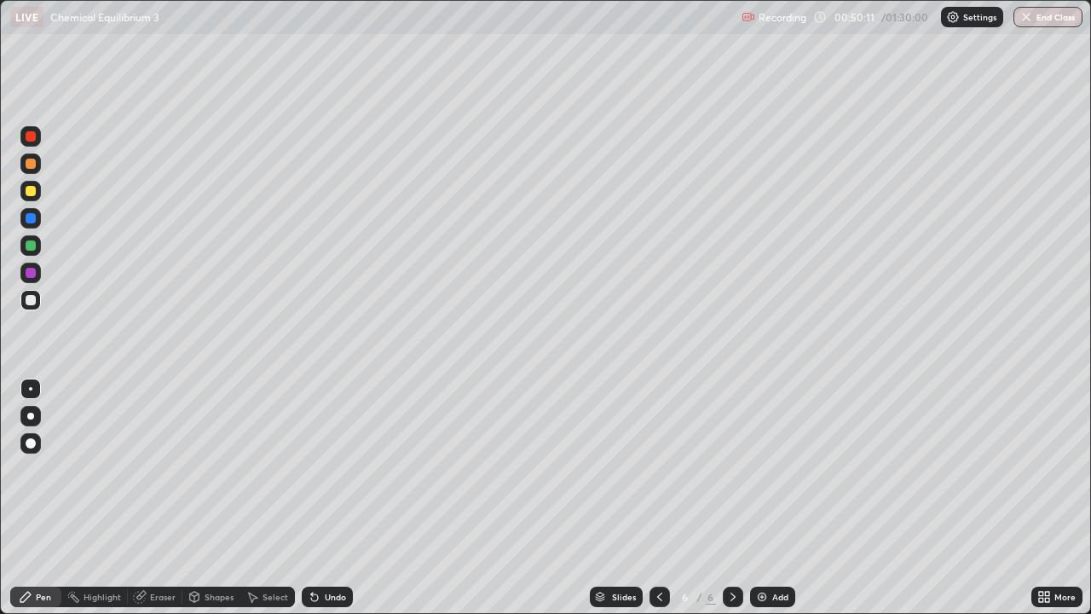
click at [38, 304] on div at bounding box center [30, 300] width 20 height 20
click at [163, 498] on div "Eraser" at bounding box center [163, 597] width 26 height 9
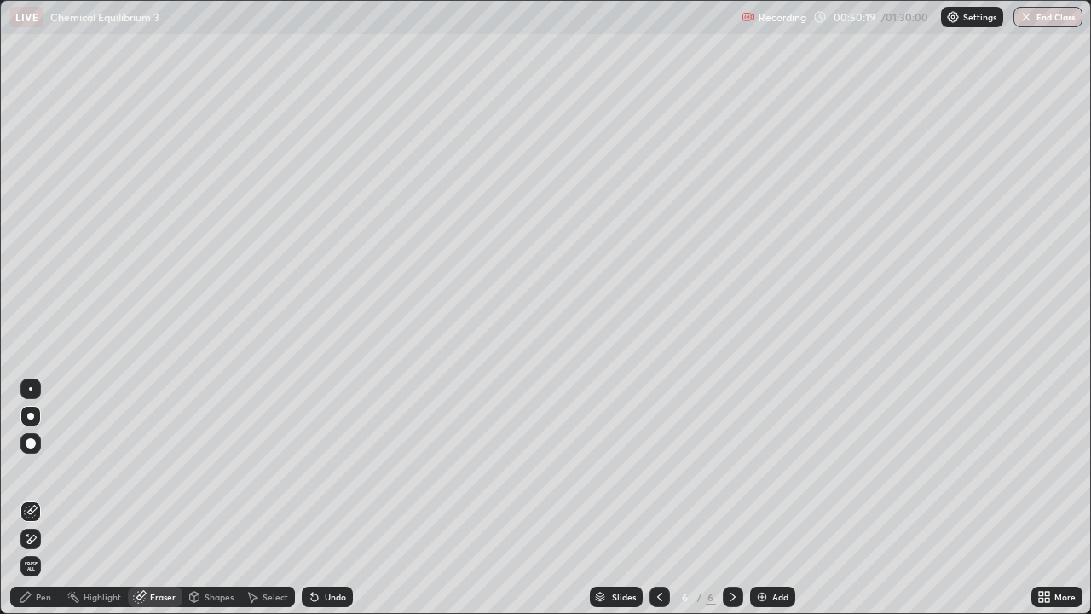
click at [32, 419] on div at bounding box center [30, 416] width 7 height 7
click at [38, 498] on div "Pen" at bounding box center [43, 597] width 15 height 9
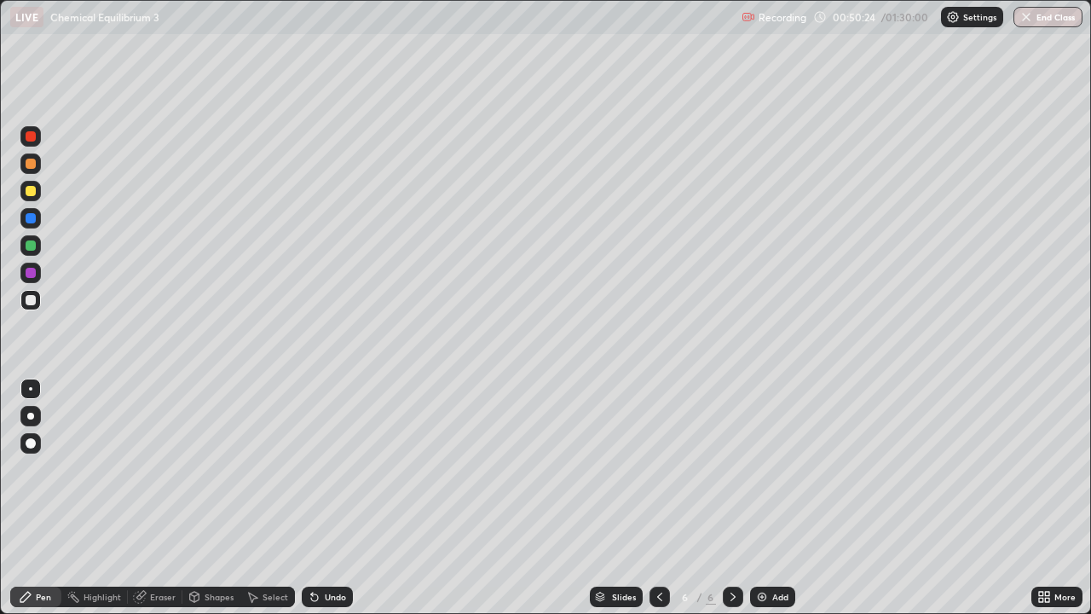
click at [37, 413] on div at bounding box center [30, 416] width 20 height 20
click at [200, 498] on div "Shapes" at bounding box center [211, 597] width 58 height 20
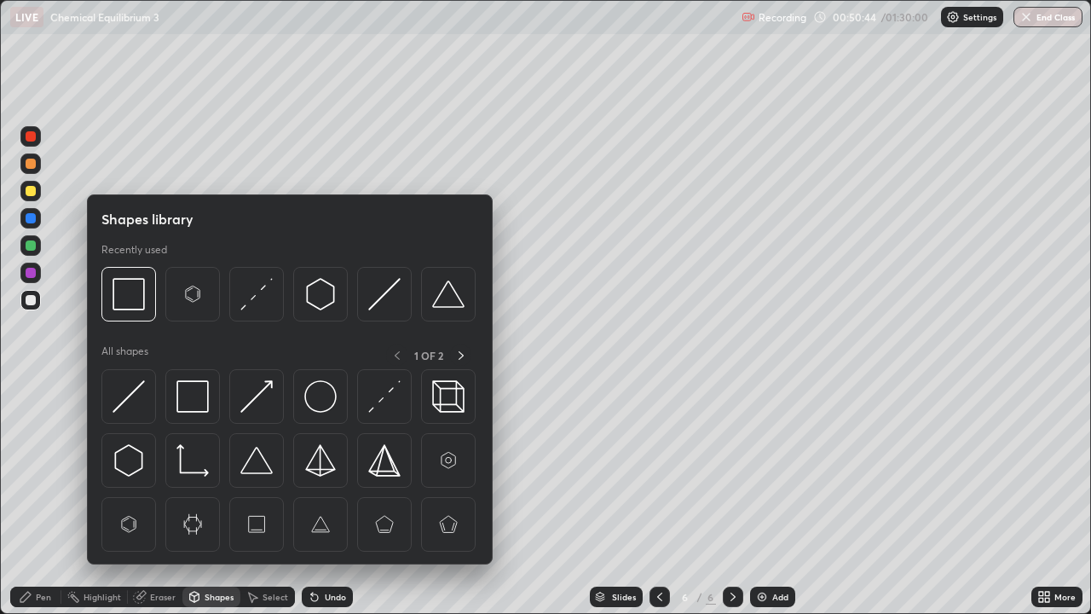
click at [160, 498] on div "Eraser" at bounding box center [163, 597] width 26 height 9
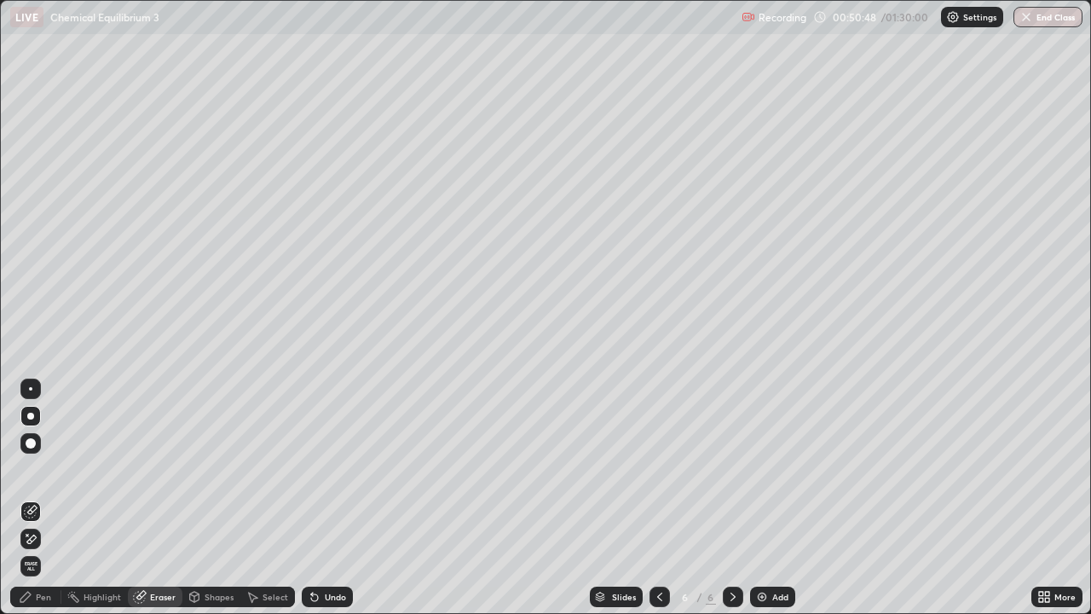
click at [33, 498] on div "Pen" at bounding box center [35, 597] width 51 height 20
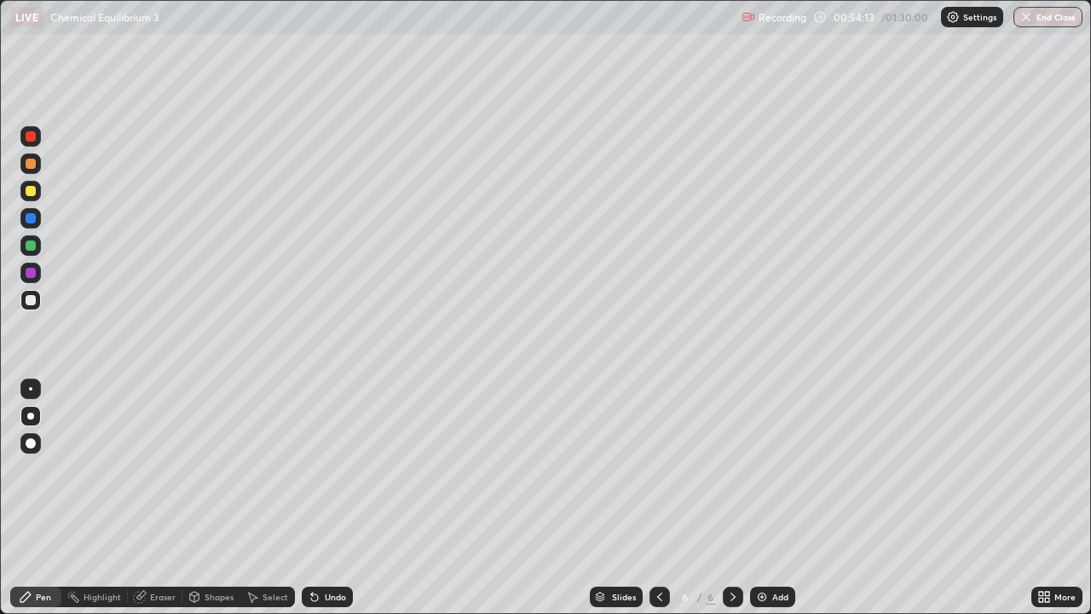
click at [767, 498] on img at bounding box center [762, 597] width 14 height 14
click at [34, 304] on div at bounding box center [31, 300] width 10 height 10
click at [31, 246] on div at bounding box center [31, 245] width 10 height 10
click at [23, 189] on div at bounding box center [30, 191] width 20 height 20
click at [22, 300] on div at bounding box center [30, 300] width 20 height 20
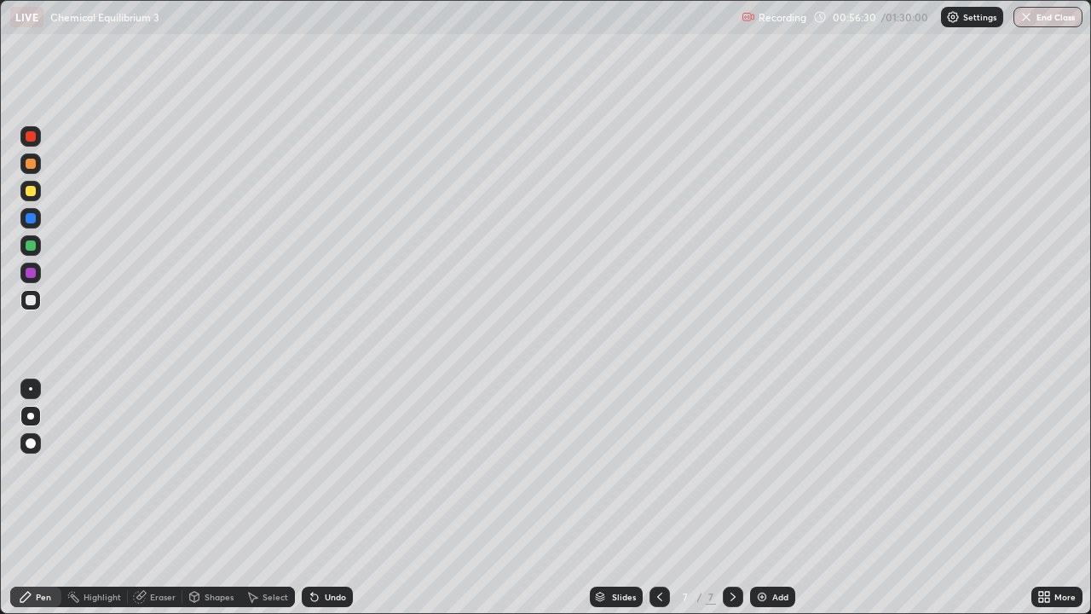
click at [22, 303] on div at bounding box center [30, 300] width 20 height 20
click at [156, 498] on div "Eraser" at bounding box center [163, 597] width 26 height 9
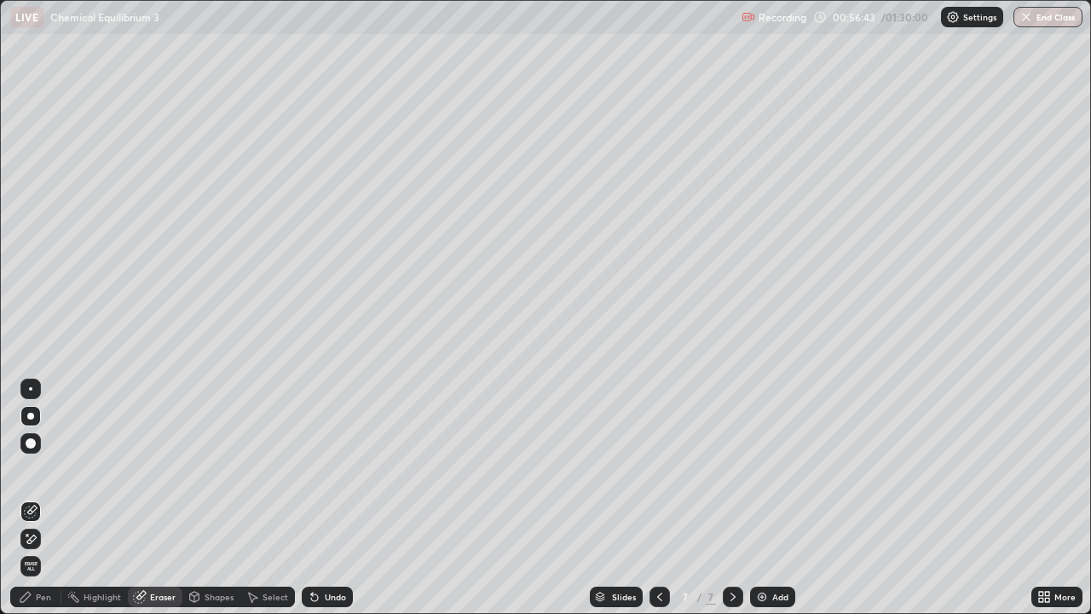
click at [43, 498] on div "Pen" at bounding box center [43, 597] width 15 height 9
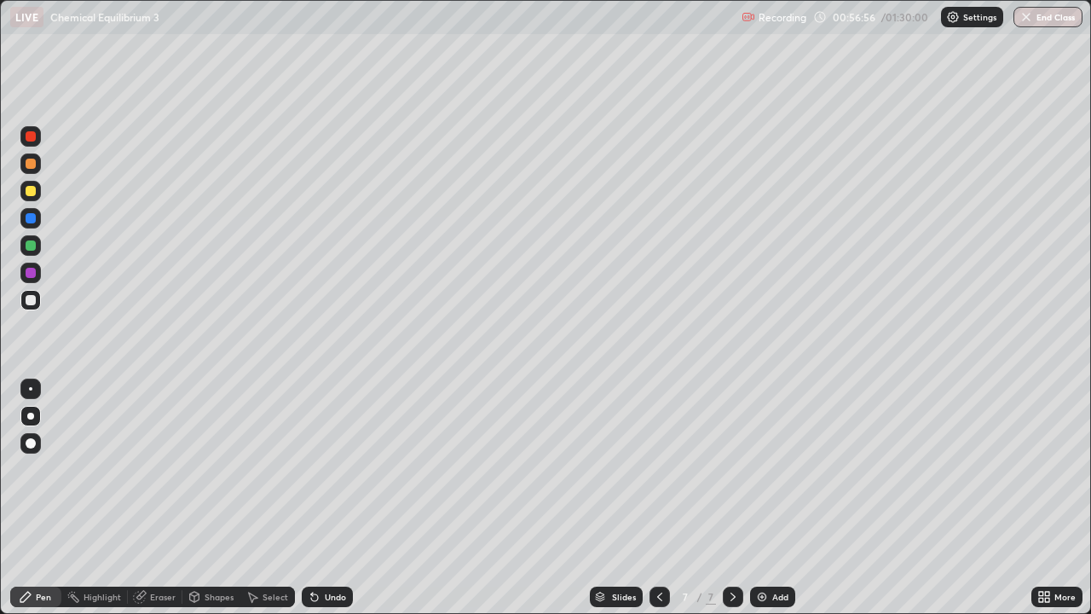
click at [26, 193] on div at bounding box center [31, 191] width 10 height 10
click at [31, 413] on div at bounding box center [30, 416] width 7 height 7
click at [159, 498] on div "Eraser" at bounding box center [155, 597] width 55 height 20
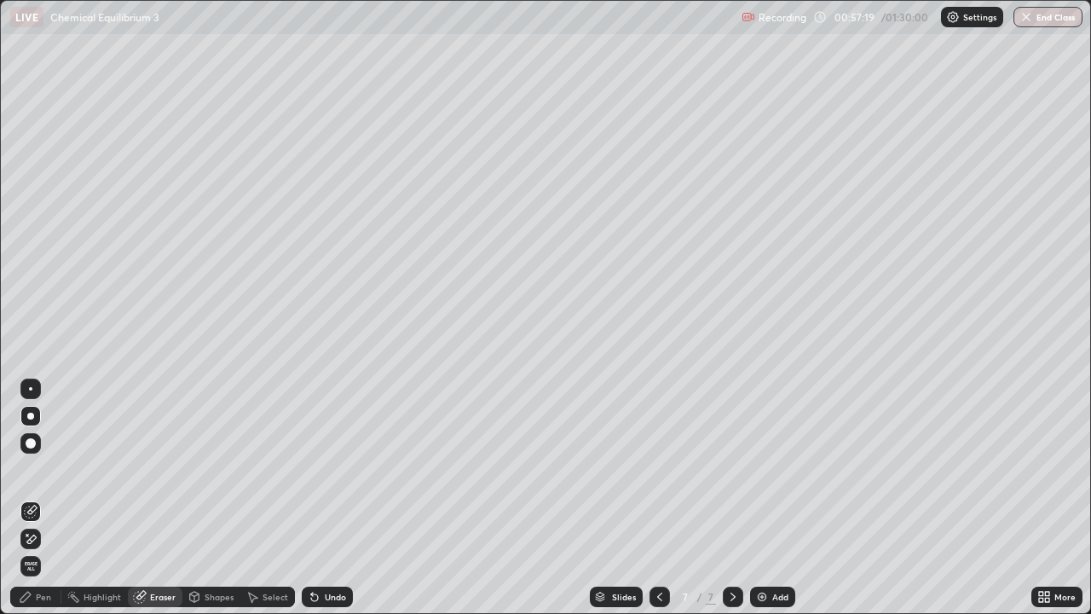
click at [41, 498] on div "Pen" at bounding box center [43, 597] width 15 height 9
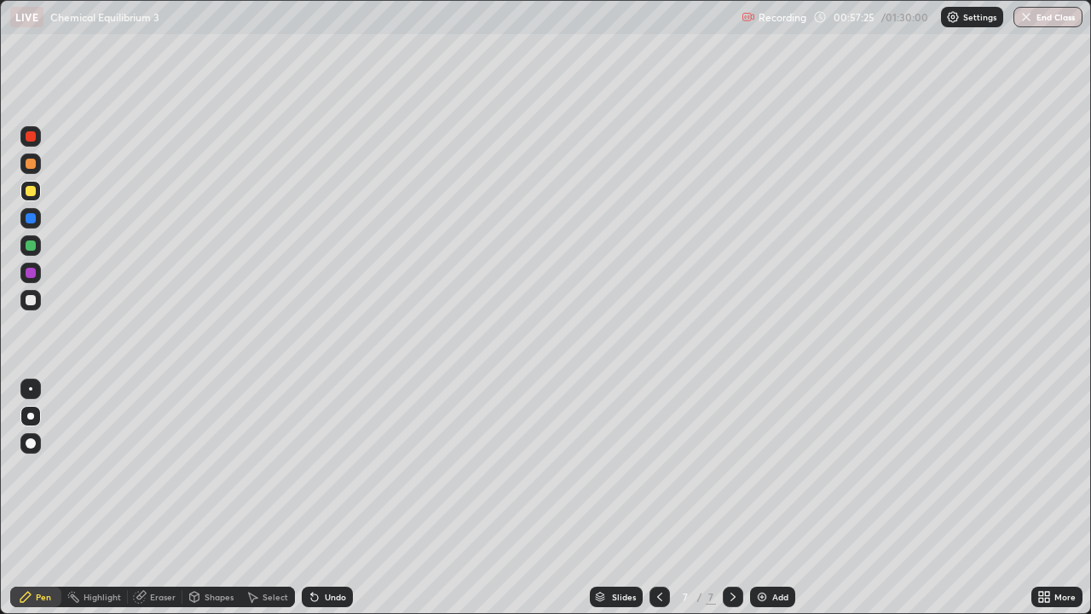
click at [43, 498] on div "Pen" at bounding box center [43, 597] width 15 height 9
click at [779, 498] on div "Add" at bounding box center [772, 597] width 45 height 20
click at [32, 277] on div at bounding box center [31, 273] width 10 height 10
click at [29, 303] on div at bounding box center [31, 300] width 10 height 10
click at [157, 498] on div "Eraser" at bounding box center [163, 597] width 26 height 9
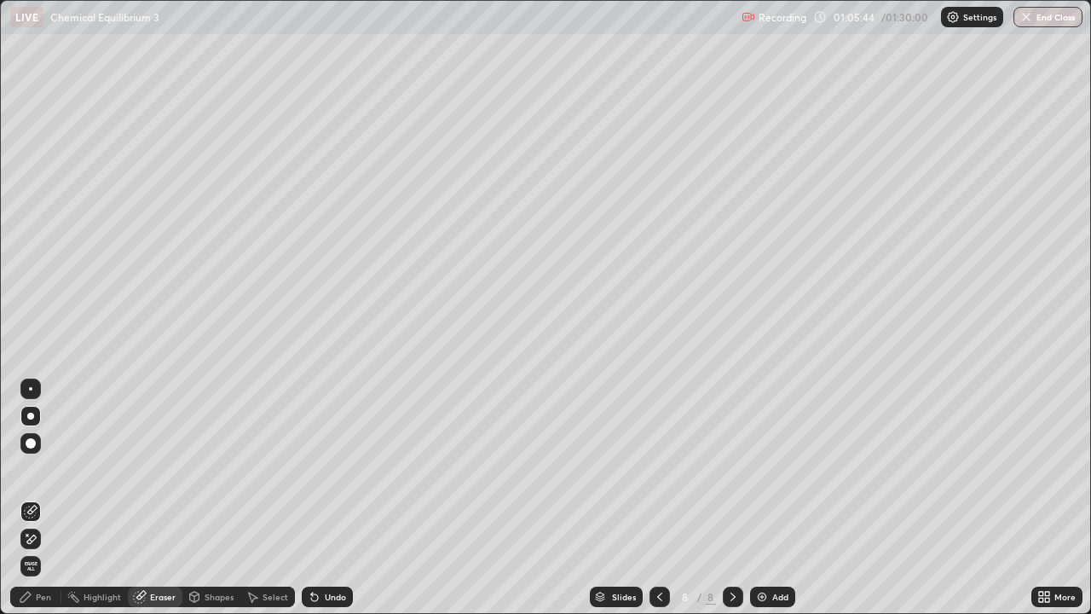
click at [26, 425] on div at bounding box center [30, 416] width 20 height 20
click at [31, 416] on div at bounding box center [30, 416] width 7 height 7
click at [41, 498] on div "Pen" at bounding box center [43, 597] width 15 height 9
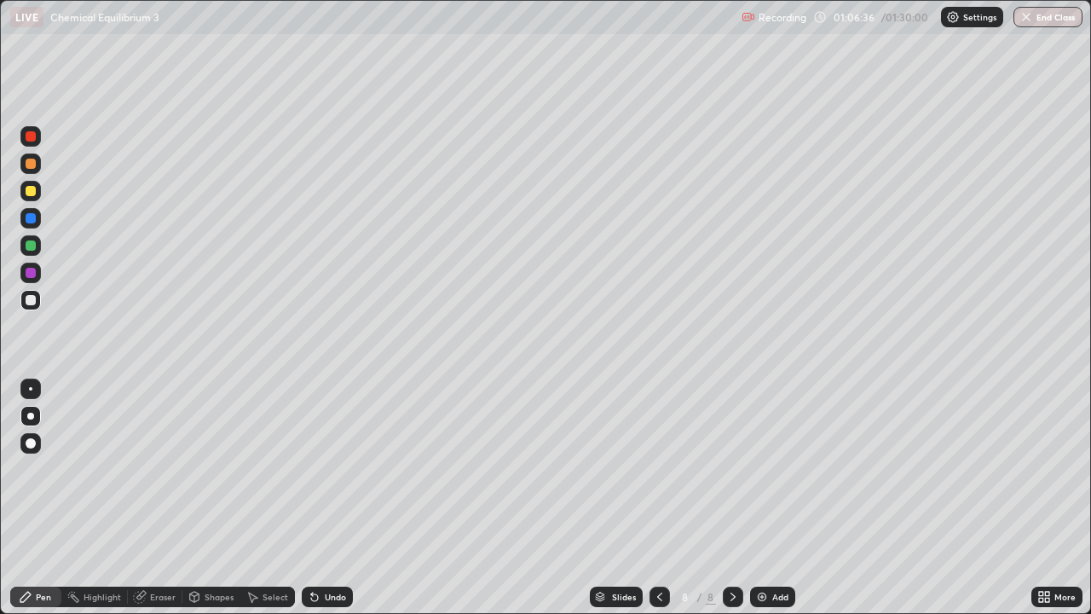
click at [31, 302] on div at bounding box center [31, 300] width 10 height 10
click at [764, 498] on img at bounding box center [762, 597] width 14 height 14
click at [765, 498] on div "Add" at bounding box center [772, 597] width 45 height 20
click at [31, 301] on div at bounding box center [31, 300] width 10 height 10
click at [1054, 14] on button "End Class" at bounding box center [1048, 17] width 67 height 20
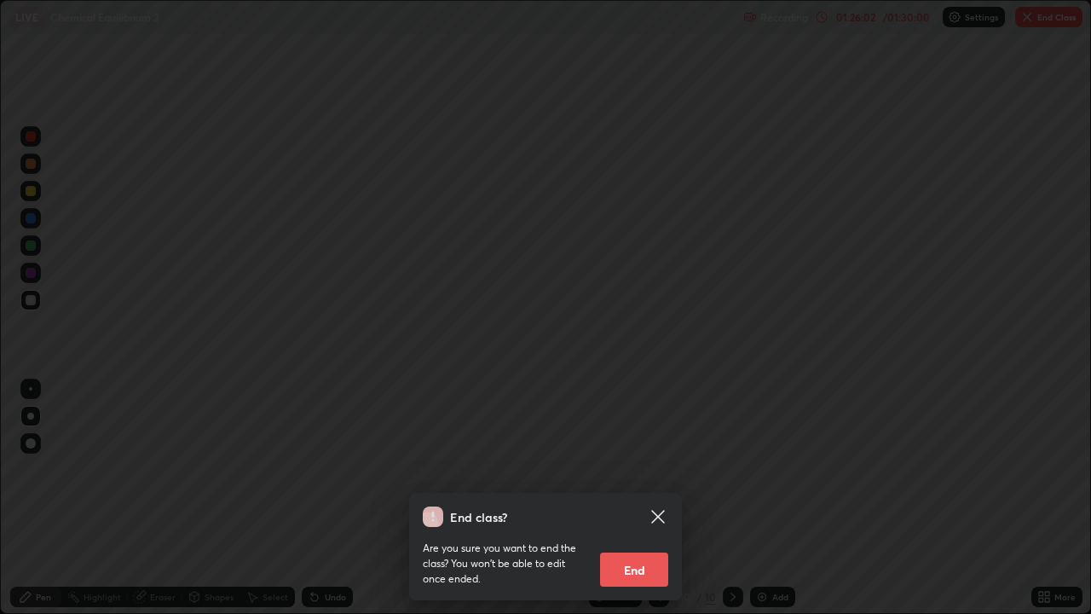
click at [628, 498] on button "End" at bounding box center [634, 570] width 68 height 34
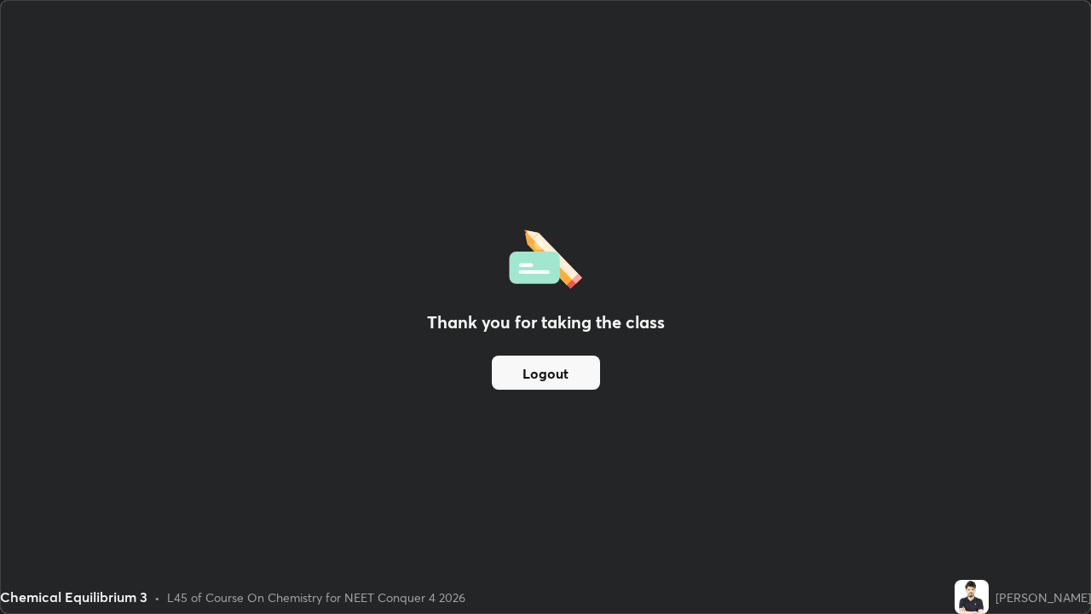
click at [989, 498] on img at bounding box center [972, 597] width 34 height 34
